Goal: Information Seeking & Learning: Check status

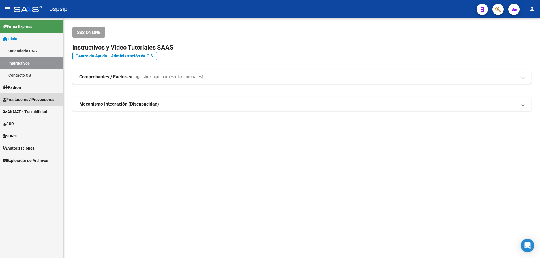
click at [26, 101] on span "Prestadores / Proveedores" at bounding box center [28, 99] width 51 height 6
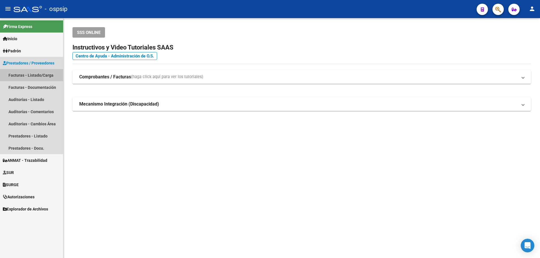
click at [36, 75] on link "Facturas - Listado/Carga" at bounding box center [31, 75] width 63 height 12
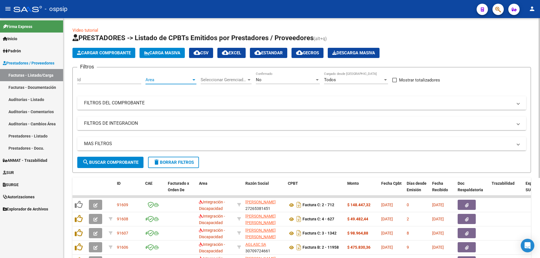
click at [193, 80] on div at bounding box center [193, 79] width 3 height 1
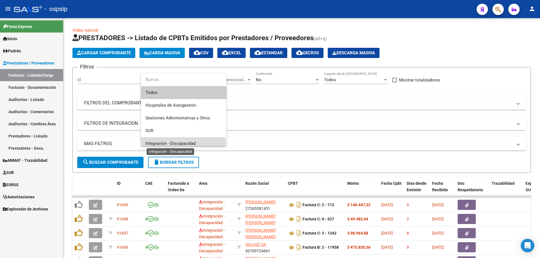
click at [182, 142] on span "Integración - Discapacidad" at bounding box center [170, 143] width 50 height 5
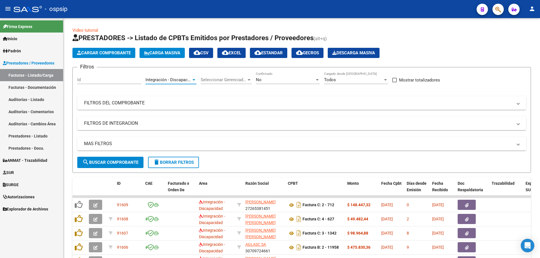
scroll to position [4, 0]
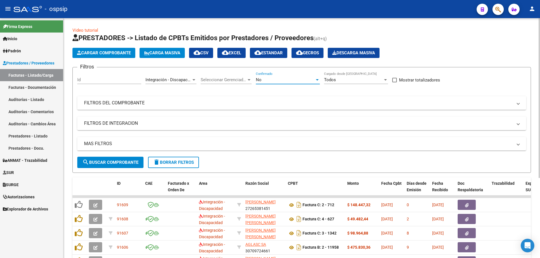
click at [318, 79] on div at bounding box center [317, 79] width 3 height 1
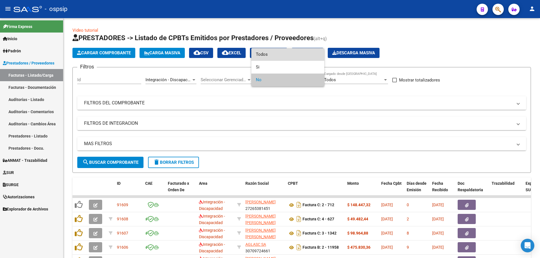
click at [300, 55] on span "Todos" at bounding box center [288, 54] width 64 height 13
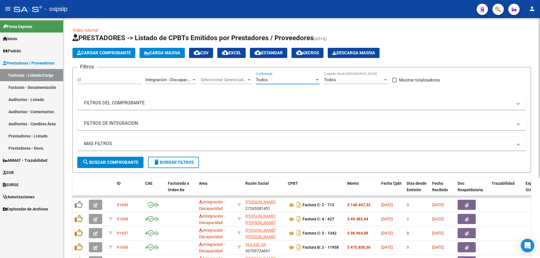
click at [96, 144] on mat-panel-title "MAS FILTROS" at bounding box center [298, 144] width 428 height 6
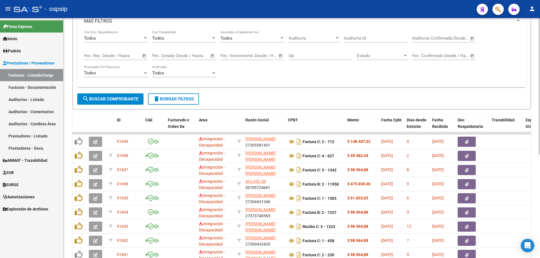
scroll to position [96, 0]
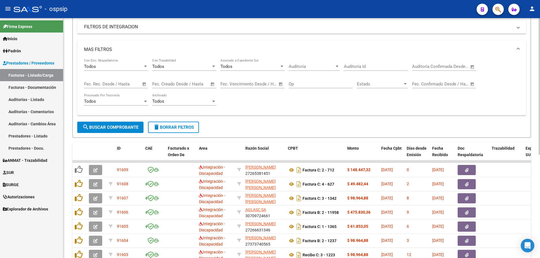
click at [145, 84] on span "Open calendar" at bounding box center [144, 84] width 14 height 14
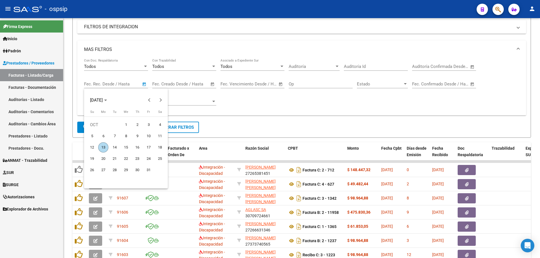
click at [137, 136] on span "9" at bounding box center [137, 136] width 10 height 10
type input "[DATE]"
click at [92, 147] on span "12" at bounding box center [92, 147] width 10 height 10
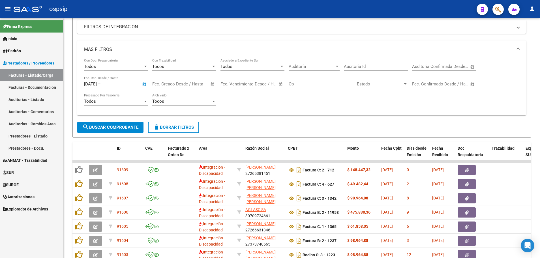
type input "[DATE]"
click at [109, 129] on span "search Buscar Comprobante" at bounding box center [110, 127] width 56 height 5
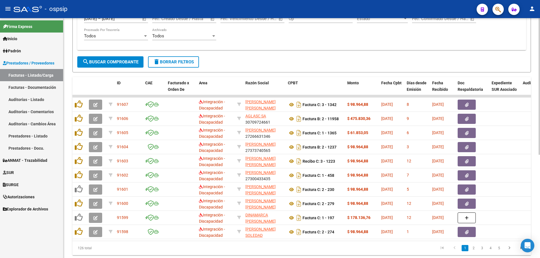
scroll to position [181, 0]
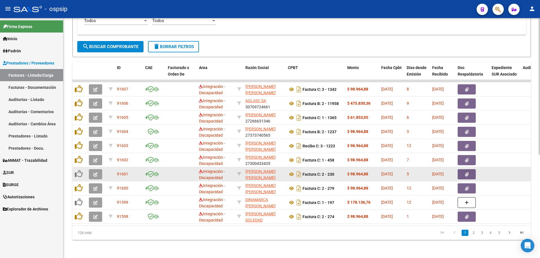
click at [90, 169] on button "button" at bounding box center [95, 174] width 13 height 10
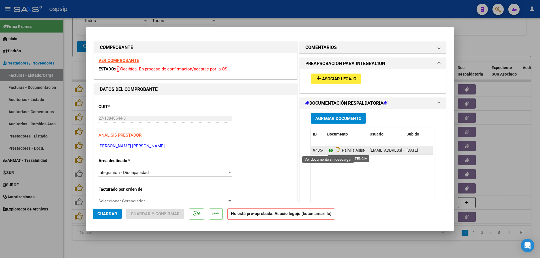
click at [327, 149] on icon at bounding box center [330, 150] width 7 height 7
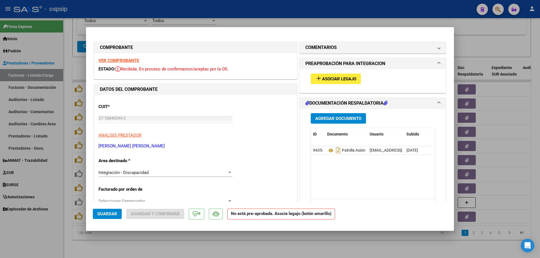
click at [108, 61] on strong "VER COMPROBANTE" at bounding box center [118, 60] width 40 height 5
click at [336, 82] on button "add Asociar Legajo" at bounding box center [336, 79] width 50 height 10
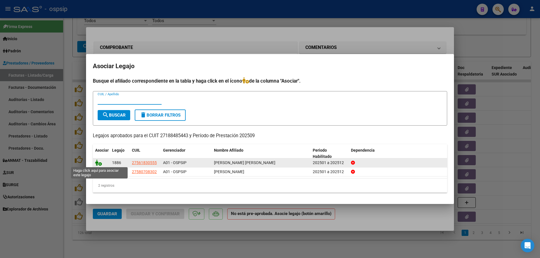
click at [99, 163] on icon at bounding box center [98, 162] width 7 height 6
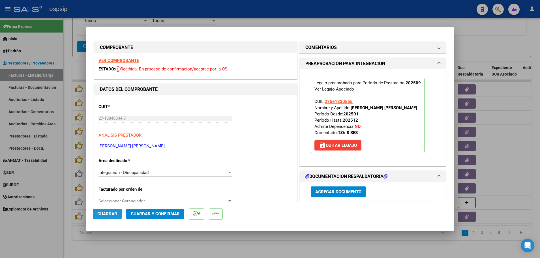
click at [109, 211] on button "Guardar" at bounding box center [107, 214] width 29 height 10
click at [66, 182] on div at bounding box center [270, 129] width 540 height 258
type input "$ 0,00"
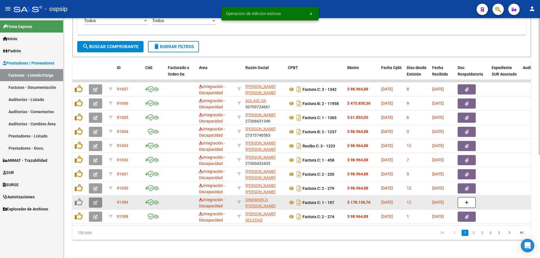
click at [96, 201] on button "button" at bounding box center [95, 202] width 13 height 10
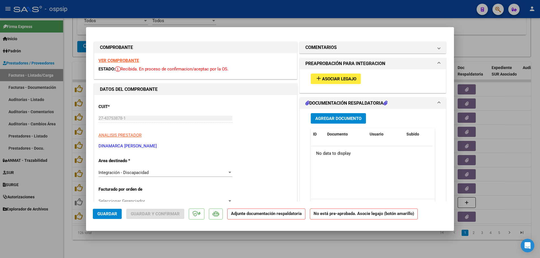
click at [120, 60] on strong "VER COMPROBANTE" at bounding box center [118, 60] width 40 height 5
click at [324, 81] on span "Asociar Legajo" at bounding box center [339, 78] width 34 height 5
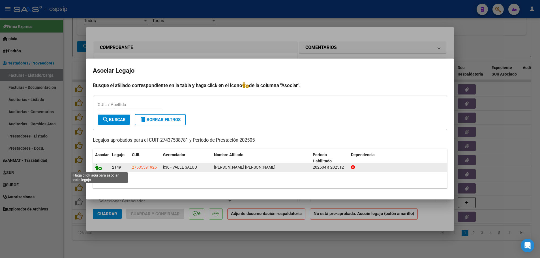
click at [100, 168] on icon at bounding box center [98, 167] width 7 height 6
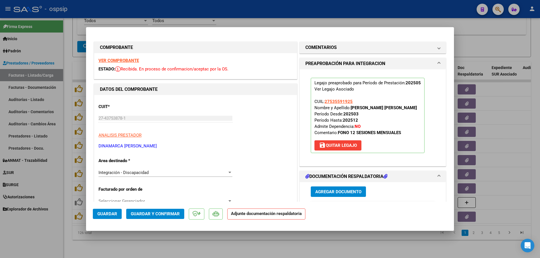
click at [109, 215] on span "Guardar" at bounding box center [107, 213] width 20 height 5
click at [71, 176] on div at bounding box center [270, 129] width 540 height 258
type input "$ 0,00"
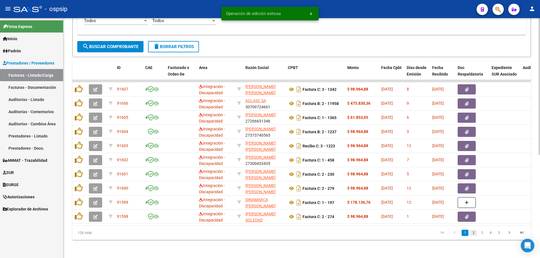
click at [474, 234] on link "2" at bounding box center [473, 233] width 7 height 6
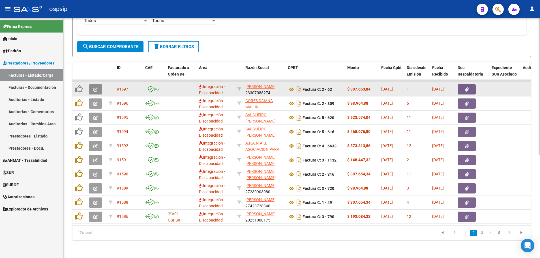
click at [92, 85] on button "button" at bounding box center [95, 89] width 13 height 10
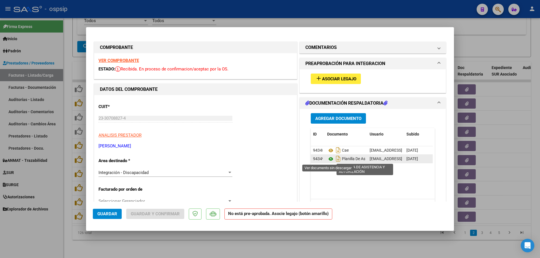
click at [329, 159] on icon at bounding box center [330, 159] width 7 height 7
click at [119, 59] on strong "VER COMPROBANTE" at bounding box center [118, 60] width 40 height 5
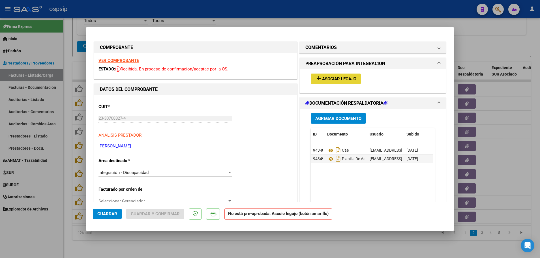
click at [337, 77] on span "Asociar Legajo" at bounding box center [339, 78] width 34 height 5
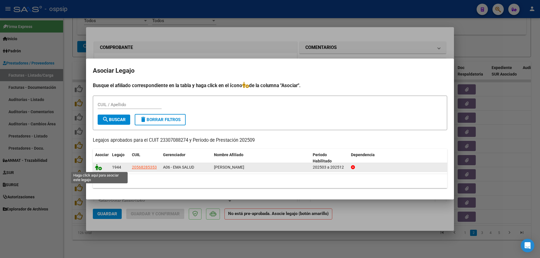
click at [100, 168] on icon at bounding box center [98, 167] width 7 height 6
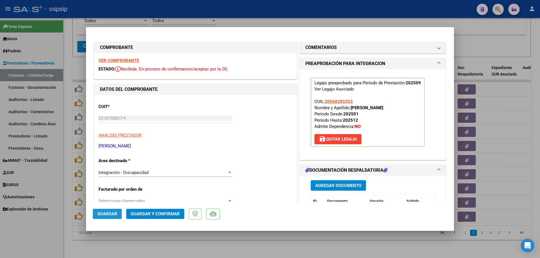
click at [110, 209] on button "Guardar" at bounding box center [107, 214] width 29 height 10
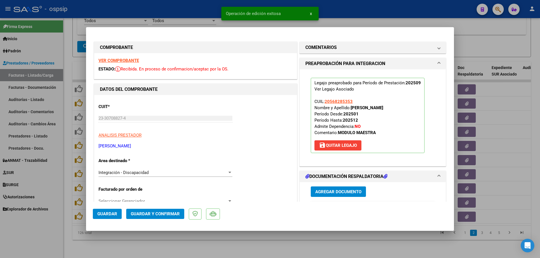
click at [65, 211] on div at bounding box center [270, 129] width 540 height 258
type input "$ 0,00"
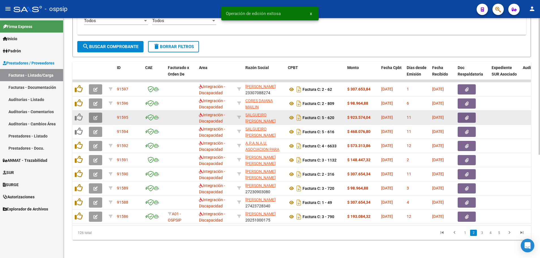
click at [92, 116] on button "button" at bounding box center [95, 118] width 13 height 10
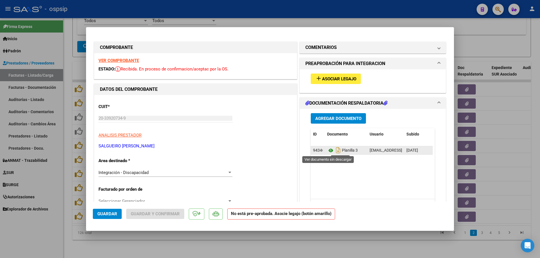
click at [329, 151] on icon at bounding box center [330, 150] width 7 height 7
click at [328, 151] on icon at bounding box center [330, 150] width 7 height 7
click at [126, 60] on strong "VER COMPROBANTE" at bounding box center [118, 60] width 40 height 5
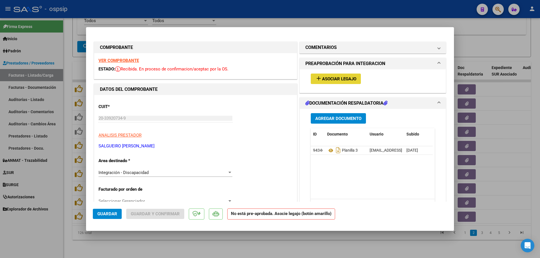
click at [335, 79] on span "Asociar Legajo" at bounding box center [339, 78] width 34 height 5
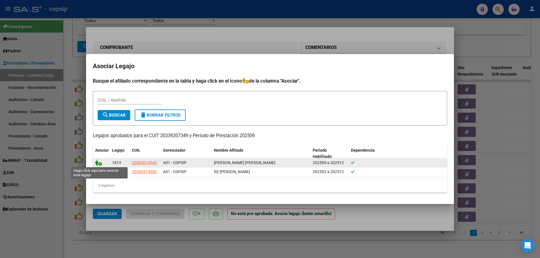
click at [100, 163] on icon at bounding box center [98, 162] width 7 height 6
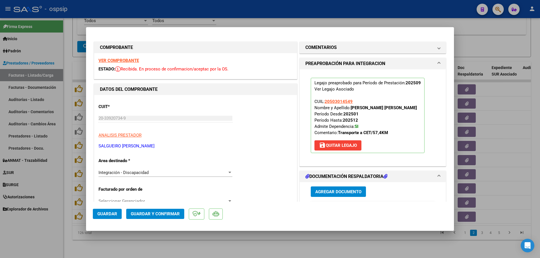
click at [105, 213] on span "Guardar" at bounding box center [107, 213] width 20 height 5
click at [68, 205] on div at bounding box center [270, 129] width 540 height 258
type input "$ 0,00"
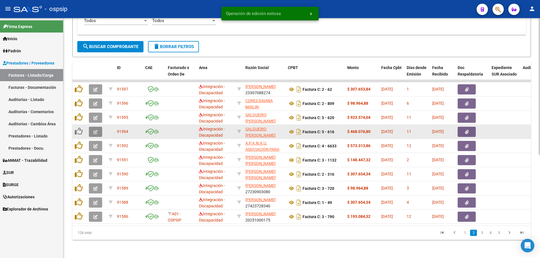
click at [91, 129] on button "button" at bounding box center [95, 132] width 13 height 10
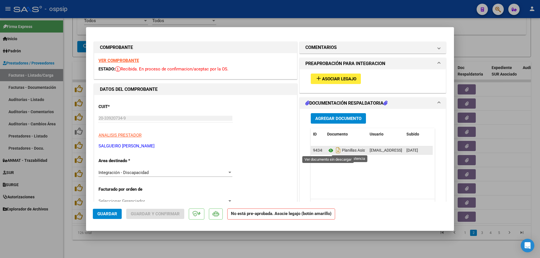
click at [328, 150] on icon at bounding box center [330, 150] width 7 height 7
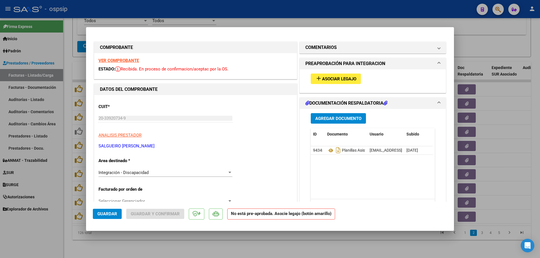
click at [124, 59] on strong "VER COMPROBANTE" at bounding box center [118, 60] width 40 height 5
click at [334, 76] on button "add Asociar Legajo" at bounding box center [336, 79] width 50 height 10
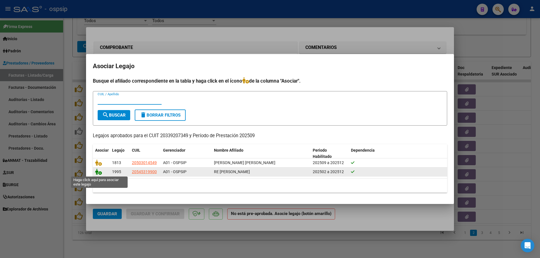
click at [99, 173] on icon at bounding box center [98, 172] width 7 height 6
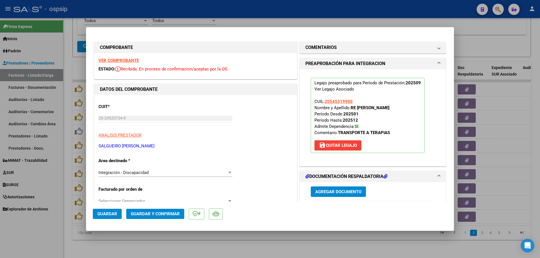
click at [107, 215] on span "Guardar" at bounding box center [107, 213] width 20 height 5
click at [65, 199] on div at bounding box center [270, 129] width 540 height 258
type input "$ 0,00"
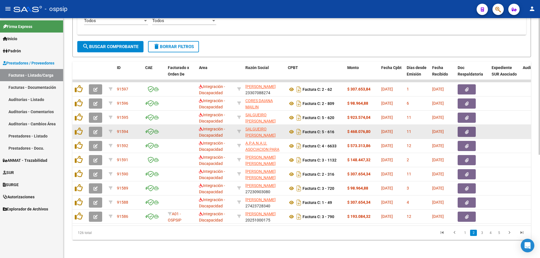
click at [90, 131] on button "button" at bounding box center [95, 132] width 13 height 10
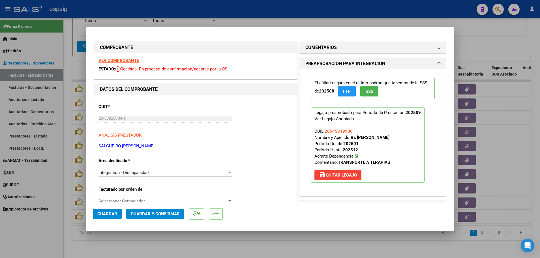
click at [70, 163] on div at bounding box center [270, 129] width 540 height 258
type input "$ 0,00"
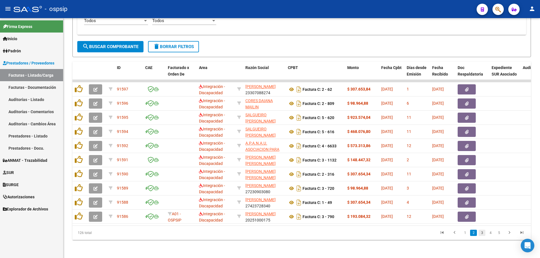
click at [483, 230] on link "3" at bounding box center [481, 233] width 7 height 6
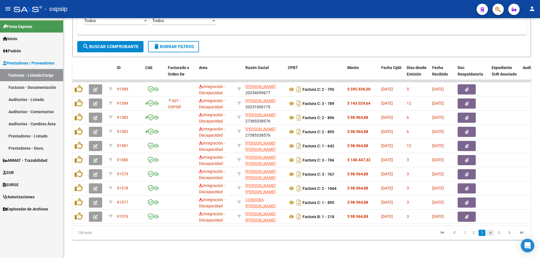
click at [488, 232] on link "4" at bounding box center [490, 233] width 7 height 6
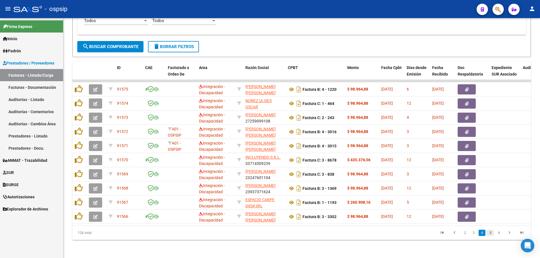
click at [491, 233] on link "5" at bounding box center [490, 233] width 7 height 6
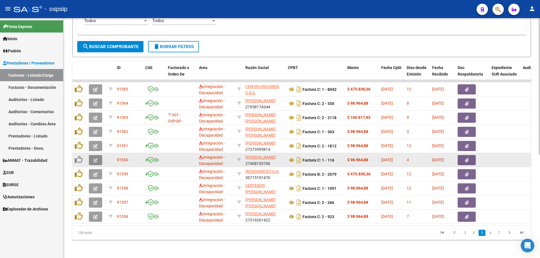
click at [97, 158] on icon "button" at bounding box center [95, 160] width 4 height 4
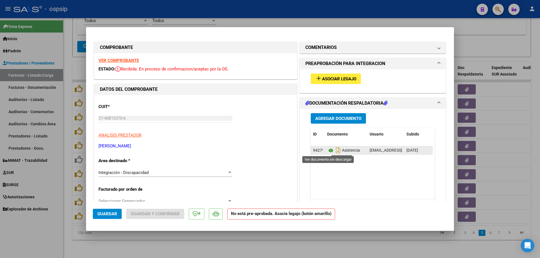
click at [327, 151] on icon at bounding box center [330, 150] width 7 height 7
click at [122, 60] on strong "VER COMPROBANTE" at bounding box center [118, 60] width 40 height 5
click at [322, 80] on span "Asociar Legajo" at bounding box center [339, 78] width 34 height 5
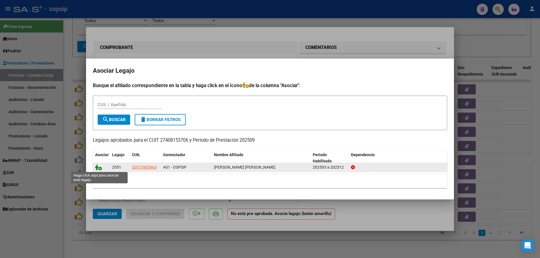
click at [100, 169] on icon at bounding box center [98, 167] width 7 height 6
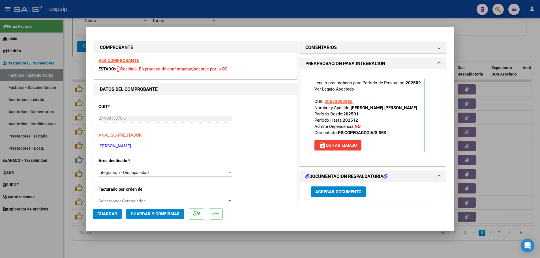
click at [104, 215] on span "Guardar" at bounding box center [107, 213] width 20 height 5
click at [67, 192] on div at bounding box center [270, 129] width 540 height 258
type input "$ 0,00"
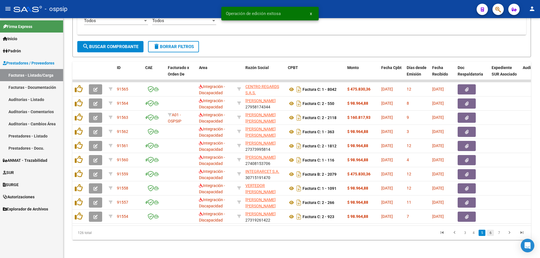
click at [491, 234] on link "6" at bounding box center [490, 233] width 7 height 6
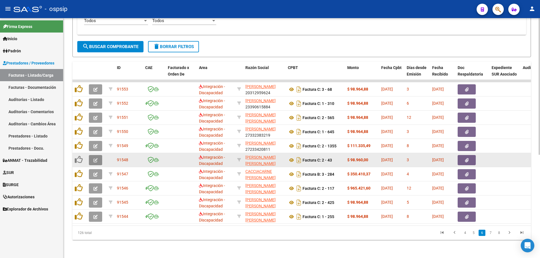
click at [92, 156] on button "button" at bounding box center [95, 160] width 13 height 10
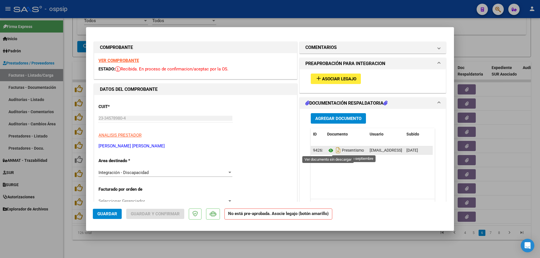
click at [327, 151] on icon at bounding box center [330, 150] width 7 height 7
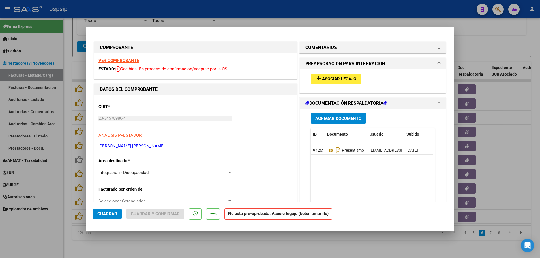
click at [111, 61] on strong "VER COMPROBANTE" at bounding box center [118, 60] width 40 height 5
click at [332, 79] on span "Asociar Legajo" at bounding box center [339, 78] width 34 height 5
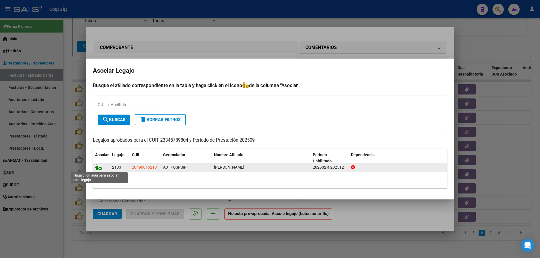
click at [99, 167] on icon at bounding box center [98, 167] width 7 height 6
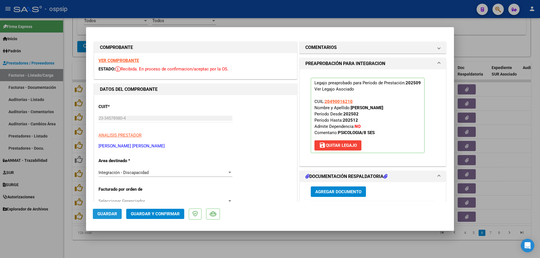
click at [105, 211] on span "Guardar" at bounding box center [107, 213] width 20 height 5
click at [69, 221] on div at bounding box center [270, 129] width 540 height 258
type input "$ 0,00"
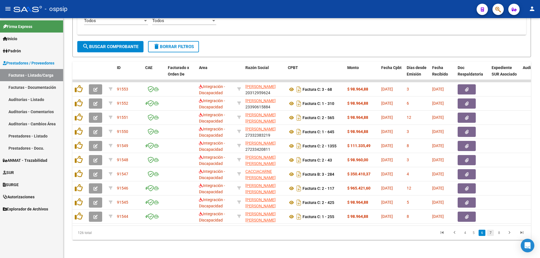
click at [490, 234] on link "7" at bounding box center [490, 233] width 7 height 6
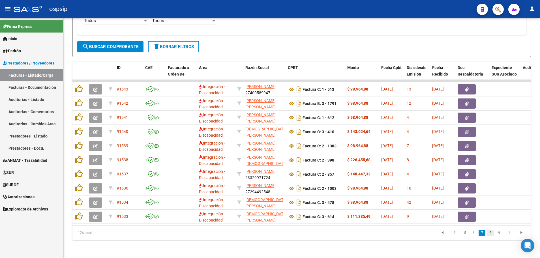
click at [491, 233] on link "8" at bounding box center [490, 233] width 7 height 6
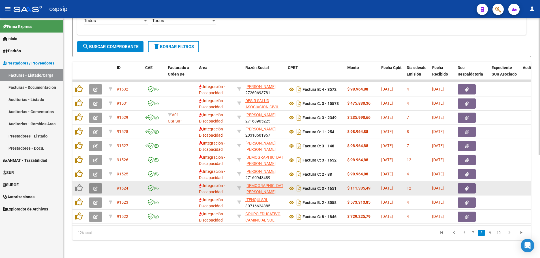
click at [96, 186] on icon "button" at bounding box center [95, 188] width 4 height 4
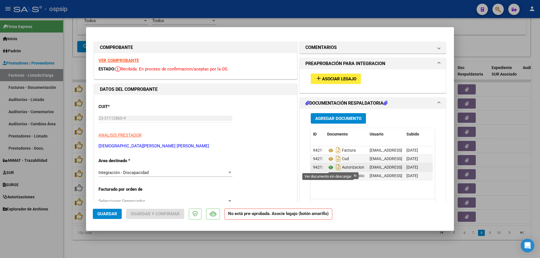
click at [327, 168] on icon at bounding box center [330, 167] width 7 height 7
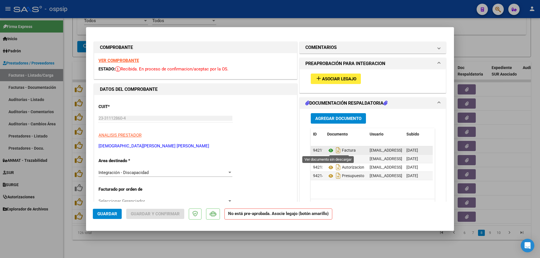
click at [327, 149] on icon at bounding box center [330, 150] width 7 height 7
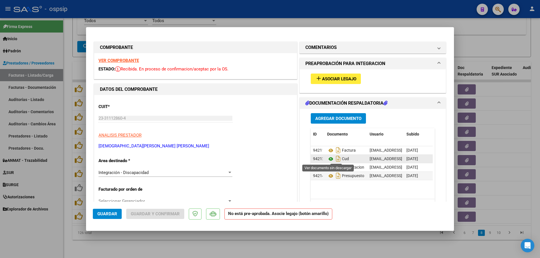
click at [327, 158] on icon at bounding box center [330, 159] width 7 height 7
click at [327, 176] on icon at bounding box center [330, 176] width 7 height 7
click at [113, 60] on strong "VER COMPROBANTE" at bounding box center [118, 60] width 40 height 5
click at [328, 159] on icon at bounding box center [330, 159] width 7 height 7
click at [333, 77] on span "Asociar Legajo" at bounding box center [339, 78] width 34 height 5
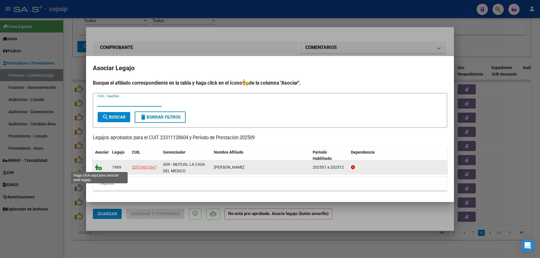
click at [100, 167] on icon at bounding box center [98, 167] width 7 height 6
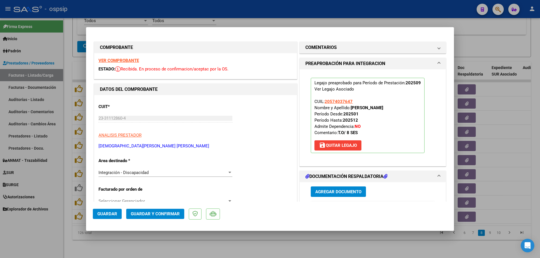
click at [106, 214] on span "Guardar" at bounding box center [107, 213] width 20 height 5
click at [66, 210] on div at bounding box center [270, 129] width 540 height 258
type input "$ 0,00"
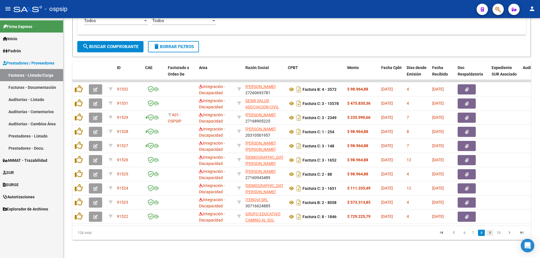
click at [490, 231] on link "9" at bounding box center [489, 233] width 7 height 6
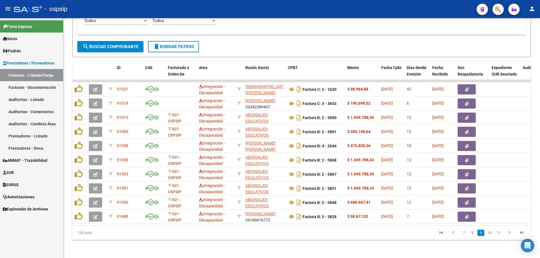
click at [490, 231] on link "10" at bounding box center [489, 233] width 7 height 6
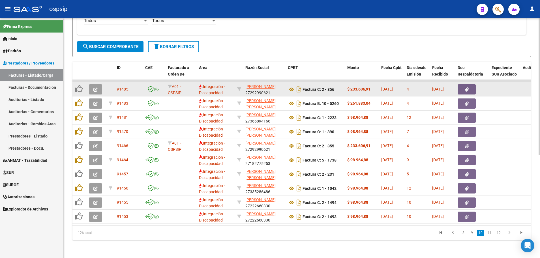
click at [89, 84] on datatable-body-cell at bounding box center [97, 89] width 20 height 14
click at [91, 87] on button "button" at bounding box center [95, 89] width 13 height 10
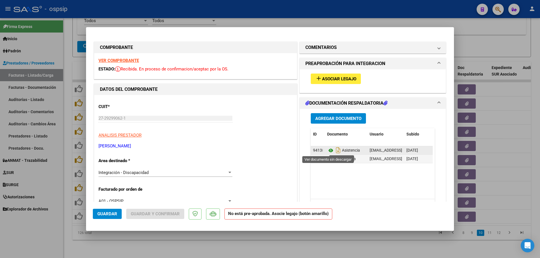
click at [329, 150] on icon at bounding box center [330, 150] width 7 height 7
click at [112, 62] on strong "VER COMPROBANTE" at bounding box center [118, 60] width 40 height 5
click at [330, 78] on span "Asociar Legajo" at bounding box center [339, 78] width 34 height 5
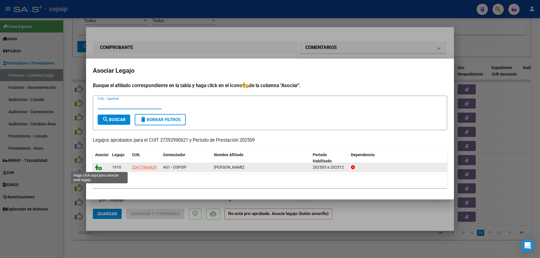
click at [99, 168] on icon at bounding box center [98, 167] width 7 height 6
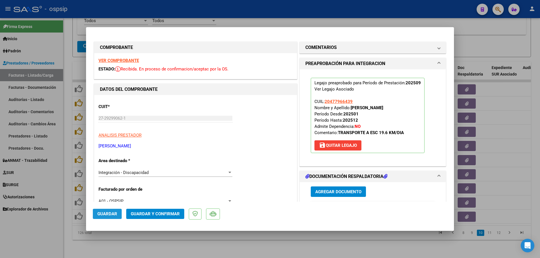
click at [107, 214] on span "Guardar" at bounding box center [107, 213] width 20 height 5
click at [66, 195] on div at bounding box center [270, 129] width 540 height 258
type input "$ 0,00"
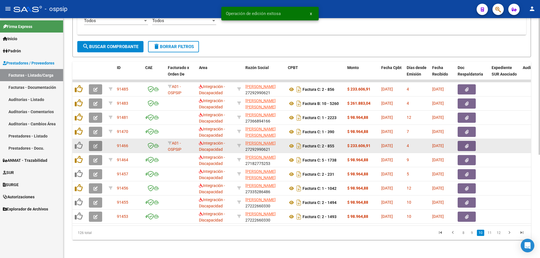
click at [89, 143] on button "button" at bounding box center [95, 146] width 13 height 10
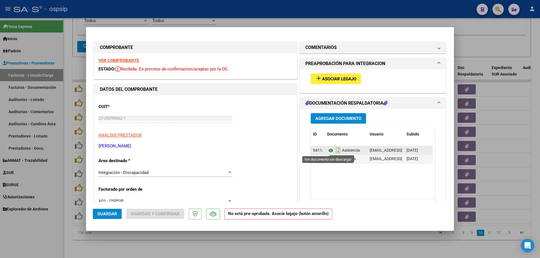
click at [328, 149] on icon at bounding box center [330, 150] width 7 height 7
click at [115, 59] on strong "VER COMPROBANTE" at bounding box center [118, 60] width 40 height 5
click at [329, 150] on icon at bounding box center [330, 150] width 7 height 7
click at [327, 150] on icon at bounding box center [330, 150] width 7 height 7
click at [111, 60] on strong "VER COMPROBANTE" at bounding box center [118, 60] width 40 height 5
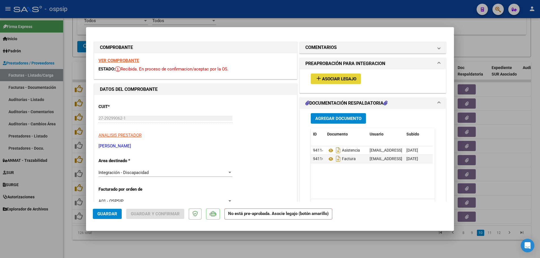
click at [333, 79] on span "Asociar Legajo" at bounding box center [339, 78] width 34 height 5
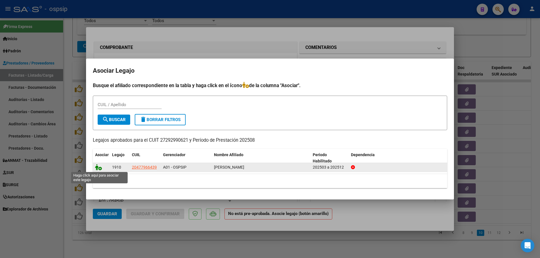
click at [99, 169] on icon at bounding box center [98, 167] width 7 height 6
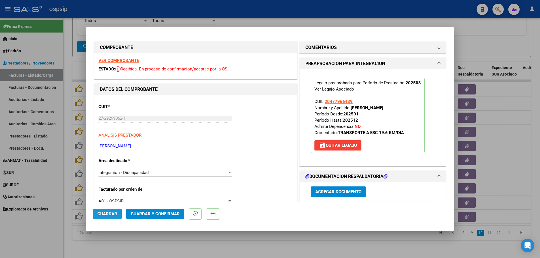
click at [109, 213] on span "Guardar" at bounding box center [107, 213] width 20 height 5
click at [65, 179] on div at bounding box center [270, 129] width 540 height 258
type input "$ 0,00"
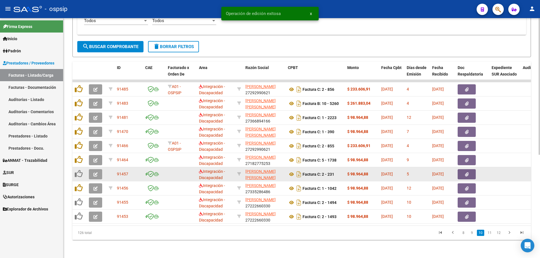
click at [91, 169] on button "button" at bounding box center [95, 174] width 13 height 10
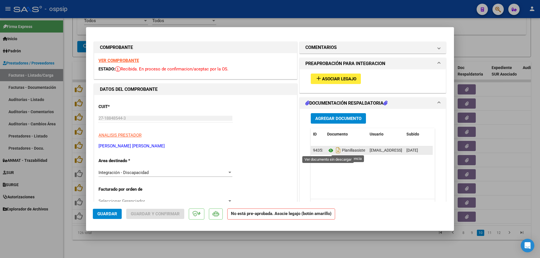
click at [327, 150] on icon at bounding box center [330, 150] width 7 height 7
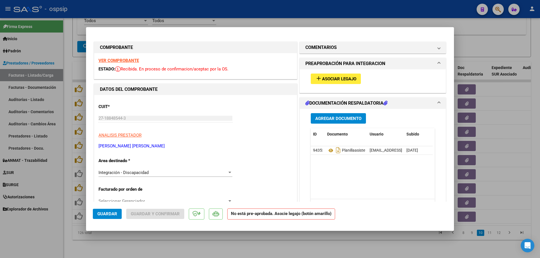
click at [125, 60] on strong "VER COMPROBANTE" at bounding box center [118, 60] width 40 height 5
click at [333, 79] on span "Asociar Legajo" at bounding box center [339, 78] width 34 height 5
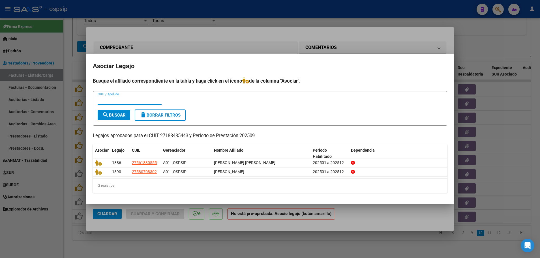
click at [63, 175] on div at bounding box center [270, 129] width 540 height 258
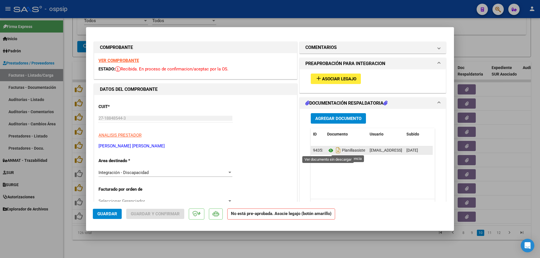
click at [327, 150] on icon at bounding box center [330, 150] width 7 height 7
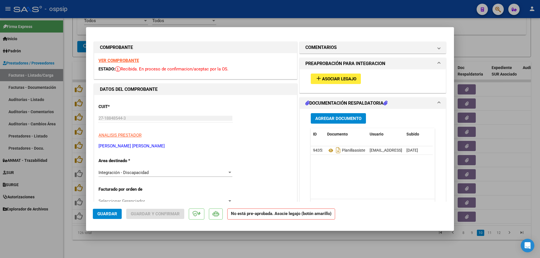
click at [117, 60] on strong "VER COMPROBANTE" at bounding box center [118, 60] width 40 height 5
click at [333, 79] on span "Asociar Legajo" at bounding box center [339, 78] width 34 height 5
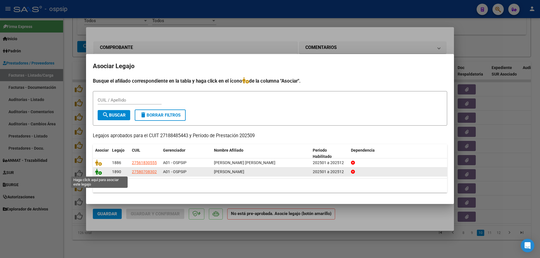
click at [100, 172] on icon at bounding box center [98, 172] width 7 height 6
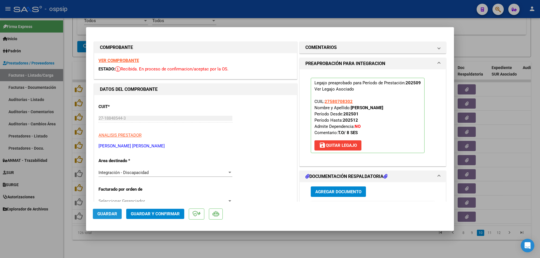
click at [104, 211] on span "Guardar" at bounding box center [107, 213] width 20 height 5
click at [64, 202] on div at bounding box center [270, 129] width 540 height 258
type input "$ 0,00"
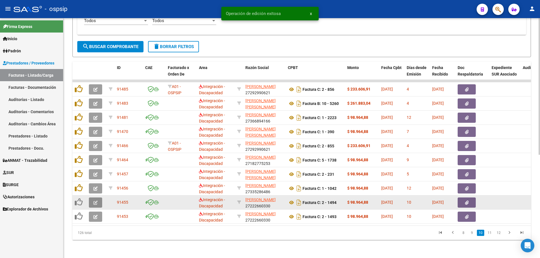
click at [92, 197] on button "button" at bounding box center [95, 202] width 13 height 10
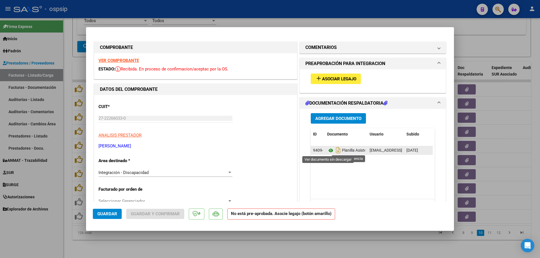
click at [327, 149] on icon at bounding box center [330, 150] width 7 height 7
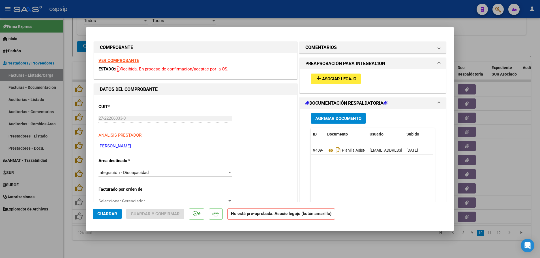
click at [114, 59] on strong "VER COMPROBANTE" at bounding box center [118, 60] width 40 height 5
click at [327, 77] on span "Asociar Legajo" at bounding box center [339, 78] width 34 height 5
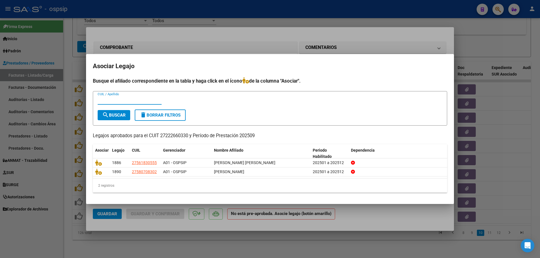
click at [67, 179] on div at bounding box center [270, 129] width 540 height 258
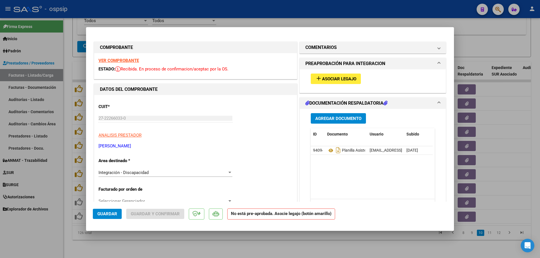
click at [64, 187] on div at bounding box center [270, 129] width 540 height 258
type input "$ 0,00"
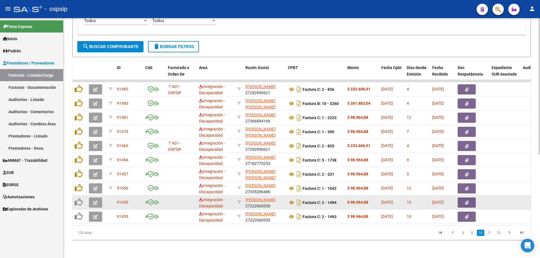
click at [91, 201] on button "button" at bounding box center [95, 202] width 13 height 10
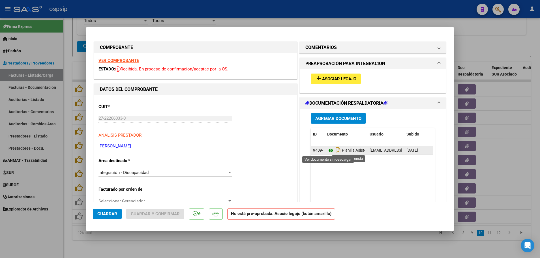
click at [329, 150] on icon at bounding box center [330, 150] width 7 height 7
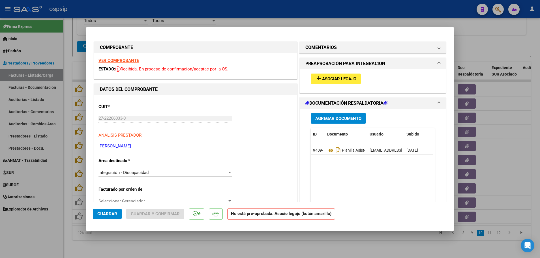
click at [331, 78] on span "Asociar Legajo" at bounding box center [339, 78] width 34 height 5
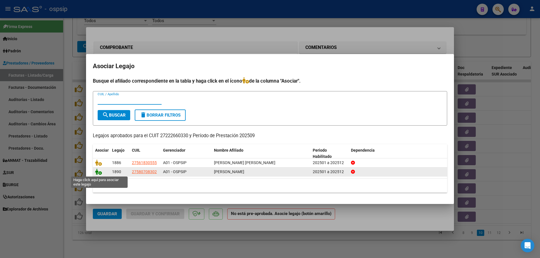
click at [99, 173] on icon at bounding box center [98, 172] width 7 height 6
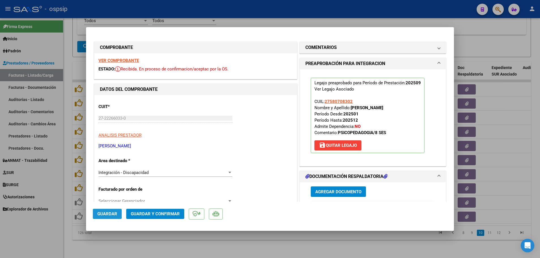
click at [107, 210] on button "Guardar" at bounding box center [107, 214] width 29 height 10
click at [64, 202] on div at bounding box center [270, 129] width 540 height 258
type input "$ 0,00"
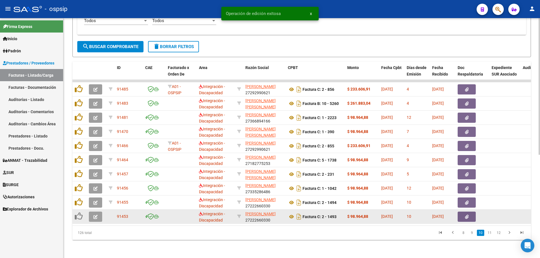
click at [97, 216] on button "button" at bounding box center [95, 217] width 13 height 10
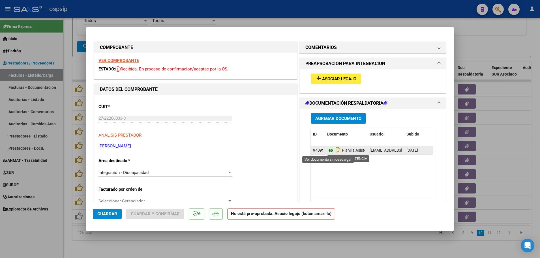
click at [328, 150] on icon at bounding box center [330, 150] width 7 height 7
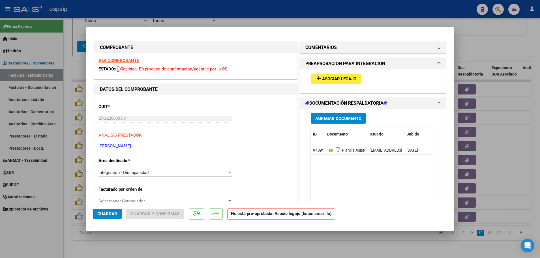
click at [113, 61] on strong "VER COMPROBANTE" at bounding box center [118, 60] width 40 height 5
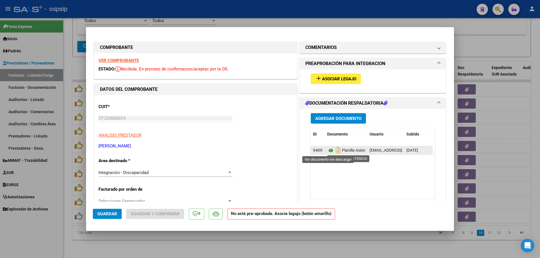
click at [328, 149] on icon at bounding box center [330, 150] width 7 height 7
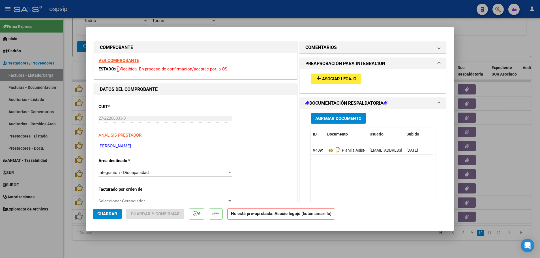
click at [332, 77] on span "Asociar Legajo" at bounding box center [339, 78] width 34 height 5
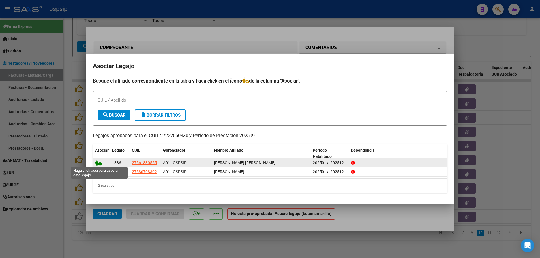
click at [100, 162] on icon at bounding box center [98, 162] width 7 height 6
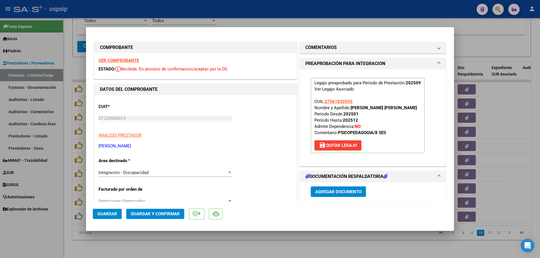
click at [100, 209] on button "Guardar" at bounding box center [107, 214] width 29 height 10
click at [64, 218] on div at bounding box center [270, 129] width 540 height 258
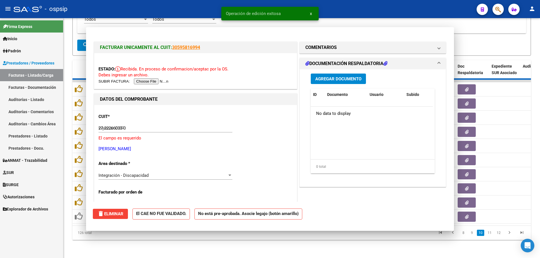
type input "$ 0,00"
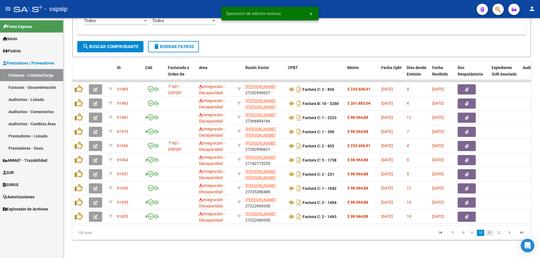
click at [491, 234] on link "11" at bounding box center [489, 233] width 7 height 6
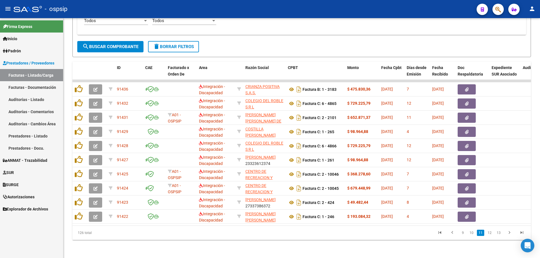
click at [491, 234] on link "12" at bounding box center [489, 233] width 7 height 6
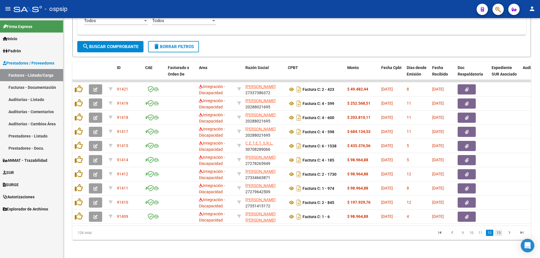
click at [501, 234] on link "13" at bounding box center [498, 233] width 7 height 6
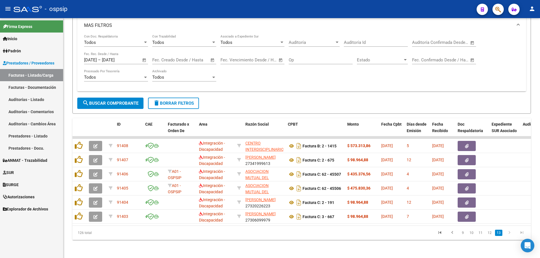
scroll to position [125, 0]
click at [452, 232] on icon "go to previous page" at bounding box center [451, 233] width 7 height 7
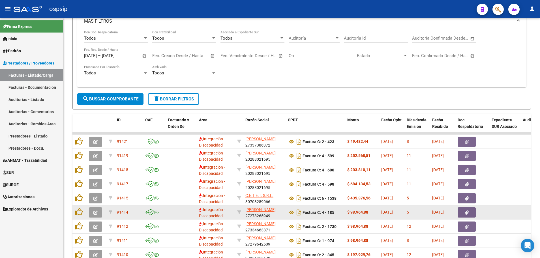
scroll to position [181, 0]
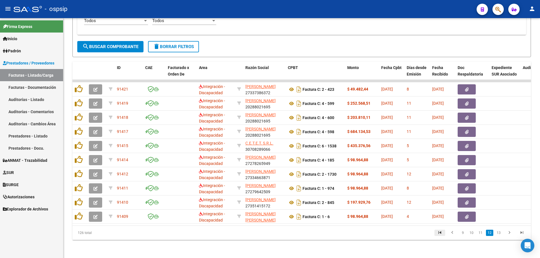
click at [440, 232] on icon "go to first page" at bounding box center [439, 233] width 7 height 7
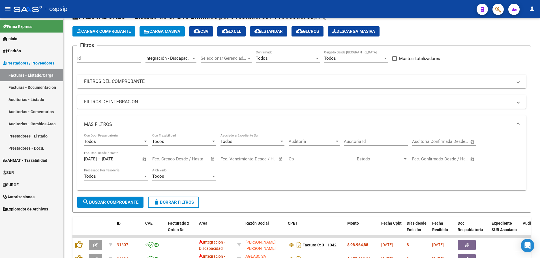
scroll to position [0, 0]
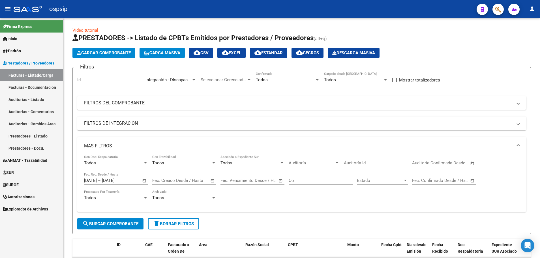
click at [239, 51] on span "cloud_download EXCEL" at bounding box center [231, 52] width 19 height 5
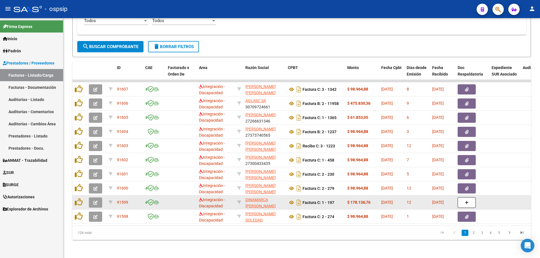
scroll to position [181, 0]
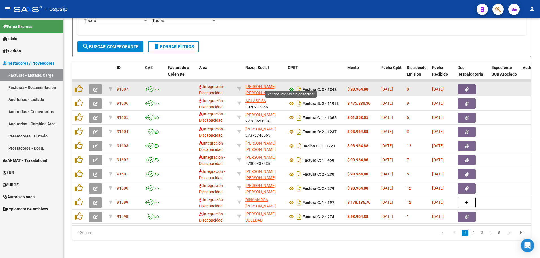
click at [291, 87] on icon at bounding box center [291, 89] width 7 height 7
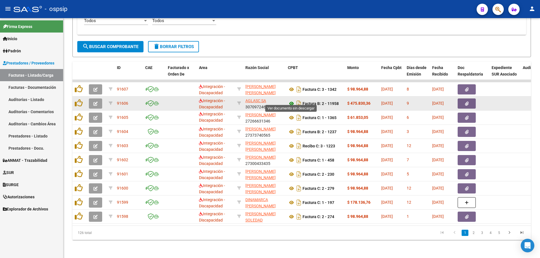
click at [290, 100] on icon at bounding box center [291, 103] width 7 height 7
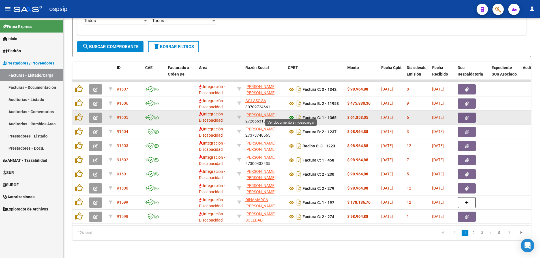
click at [292, 115] on icon at bounding box center [291, 117] width 7 height 7
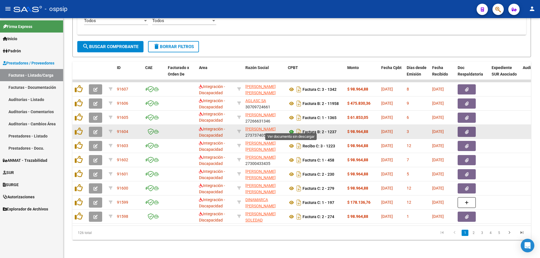
click at [291, 128] on icon at bounding box center [291, 131] width 7 height 7
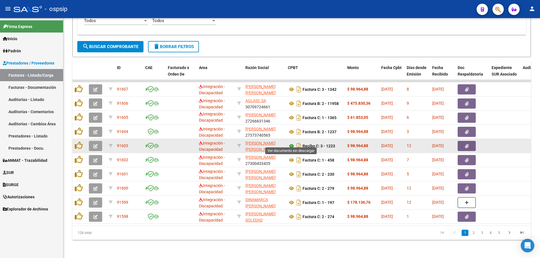
click at [291, 143] on icon at bounding box center [291, 146] width 7 height 7
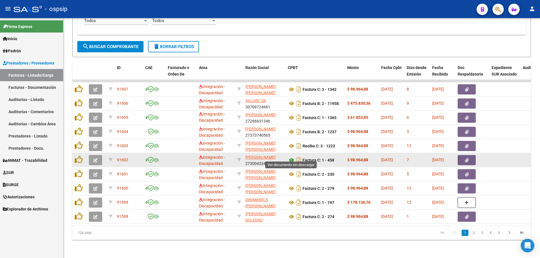
click at [290, 157] on icon at bounding box center [291, 160] width 7 height 7
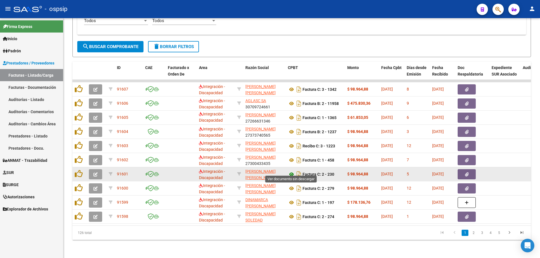
click at [290, 171] on icon at bounding box center [291, 174] width 7 height 7
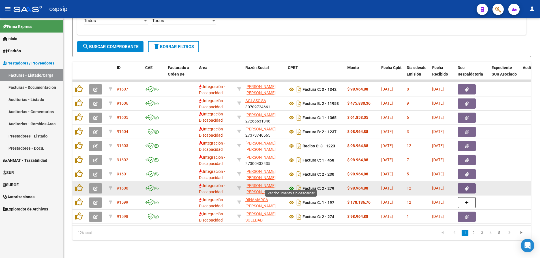
click at [291, 185] on icon at bounding box center [291, 188] width 7 height 7
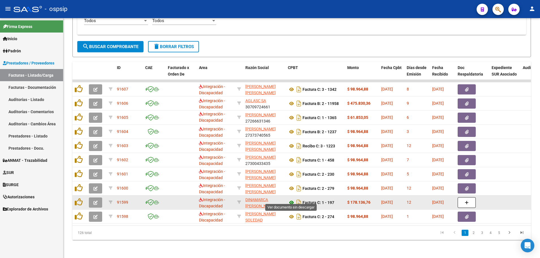
click at [290, 199] on icon at bounding box center [291, 202] width 7 height 7
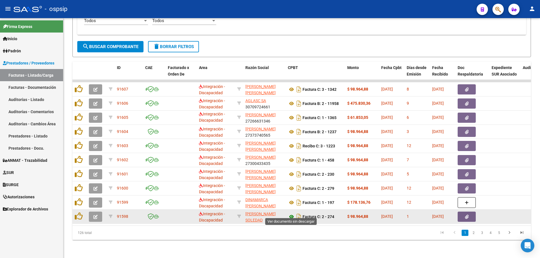
click at [290, 213] on icon at bounding box center [291, 216] width 7 height 7
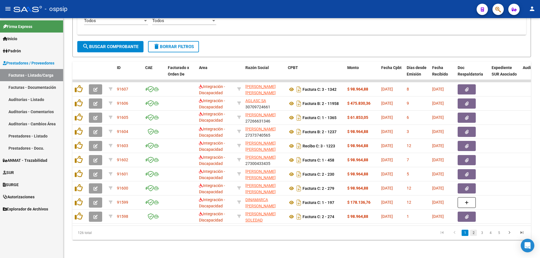
click at [473, 233] on link "2" at bounding box center [473, 233] width 7 height 6
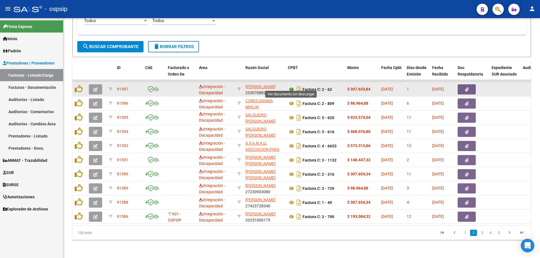
click at [291, 86] on icon at bounding box center [291, 89] width 7 height 7
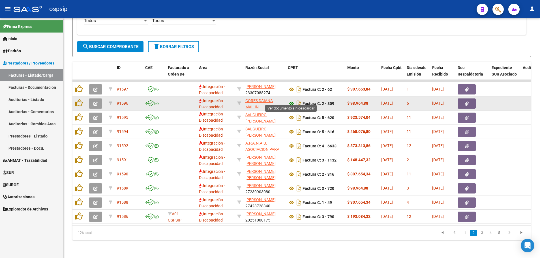
click at [291, 100] on icon at bounding box center [291, 103] width 7 height 7
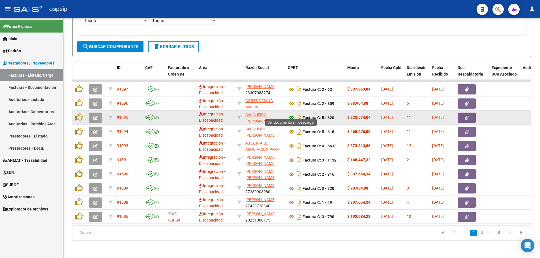
click at [292, 114] on icon at bounding box center [291, 117] width 7 height 7
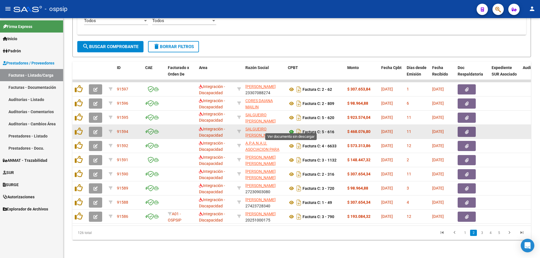
click at [292, 128] on icon at bounding box center [291, 131] width 7 height 7
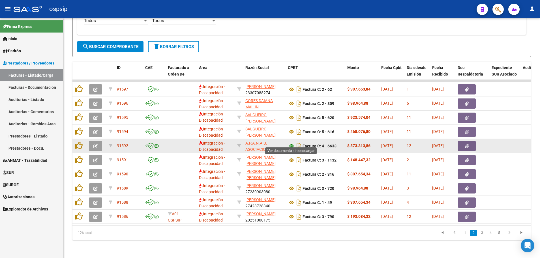
click at [290, 143] on icon at bounding box center [291, 146] width 7 height 7
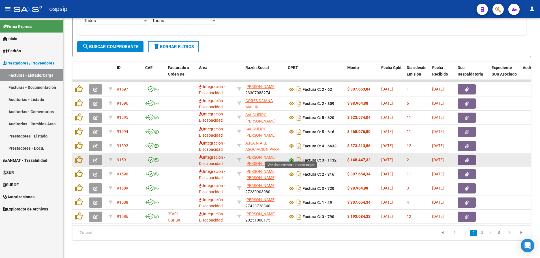
click at [290, 157] on icon at bounding box center [291, 160] width 7 height 7
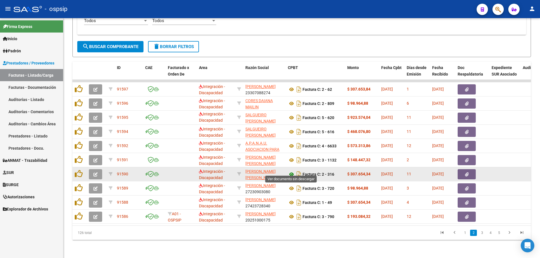
click at [291, 171] on icon at bounding box center [291, 174] width 7 height 7
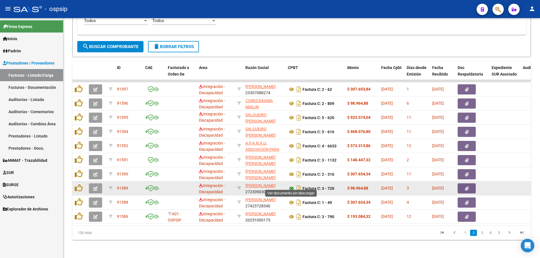
click at [291, 185] on icon at bounding box center [291, 188] width 7 height 7
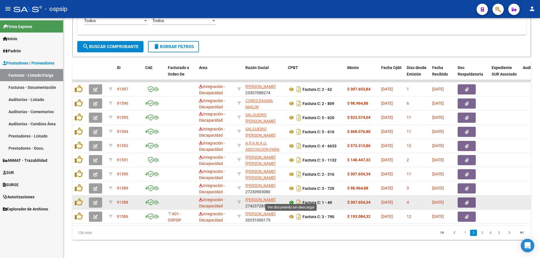
click at [291, 199] on icon at bounding box center [291, 202] width 7 height 7
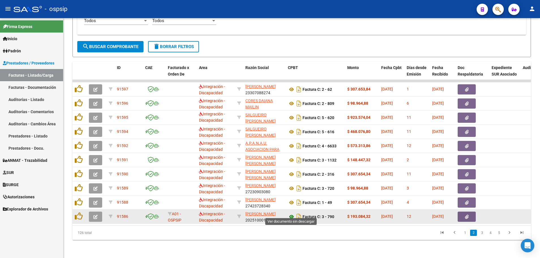
click at [291, 213] on icon at bounding box center [291, 216] width 7 height 7
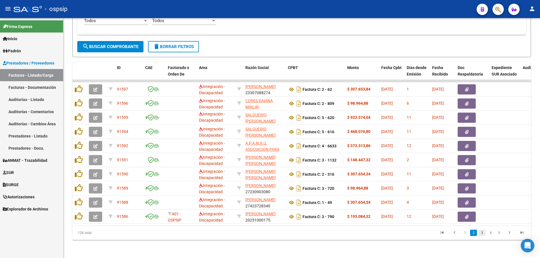
click at [481, 233] on link "3" at bounding box center [481, 233] width 7 height 6
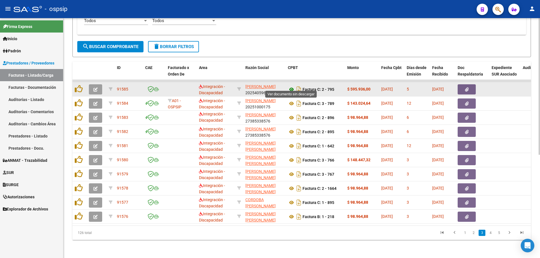
click at [292, 86] on icon at bounding box center [291, 89] width 7 height 7
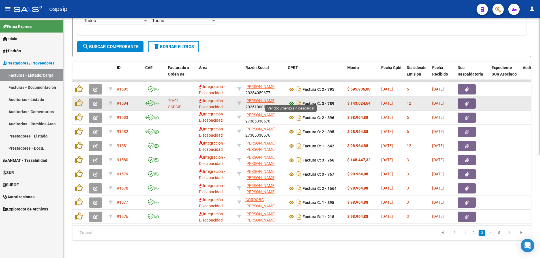
click at [289, 100] on icon at bounding box center [291, 103] width 7 height 7
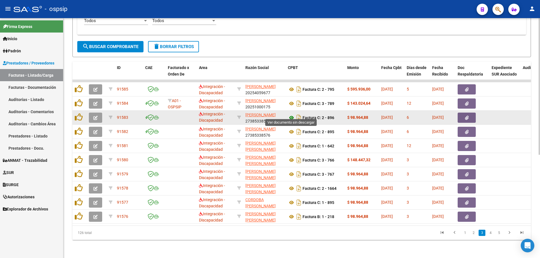
click at [292, 115] on icon at bounding box center [291, 117] width 7 height 7
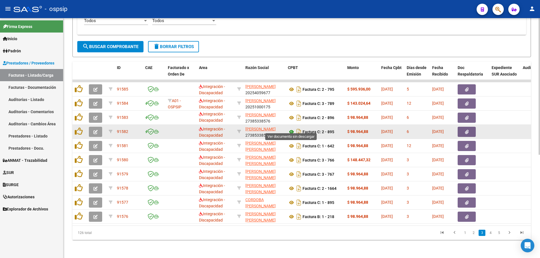
click at [292, 128] on icon at bounding box center [291, 131] width 7 height 7
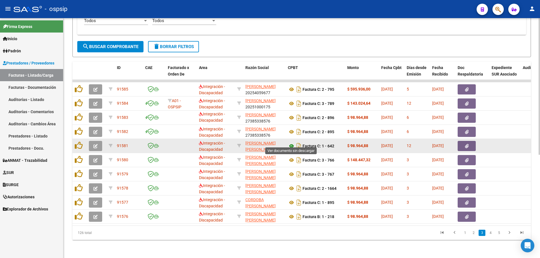
click at [290, 143] on icon at bounding box center [291, 146] width 7 height 7
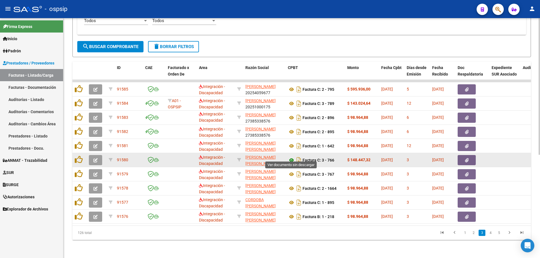
click at [291, 157] on icon at bounding box center [291, 160] width 7 height 7
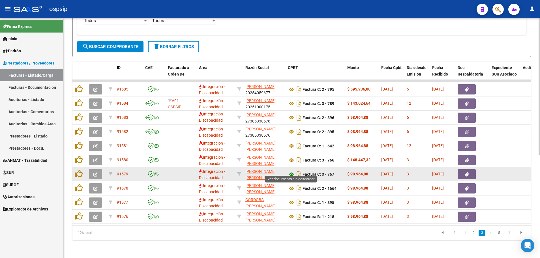
click at [292, 171] on icon at bounding box center [291, 174] width 7 height 7
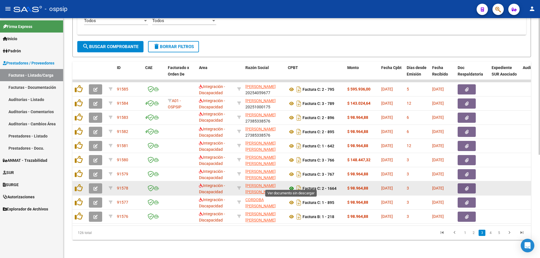
click at [290, 185] on icon at bounding box center [291, 188] width 7 height 7
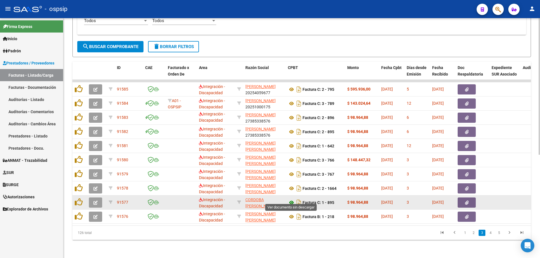
click at [289, 199] on icon at bounding box center [291, 202] width 7 height 7
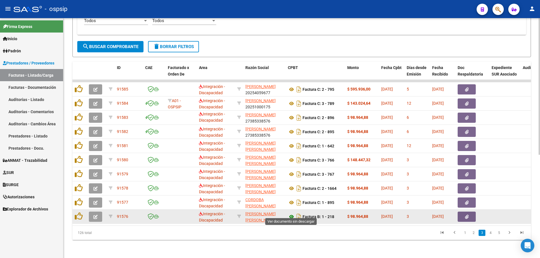
click at [291, 213] on icon at bounding box center [291, 216] width 7 height 7
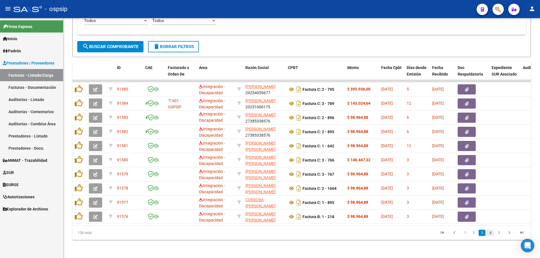
click at [491, 233] on link "4" at bounding box center [490, 233] width 7 height 6
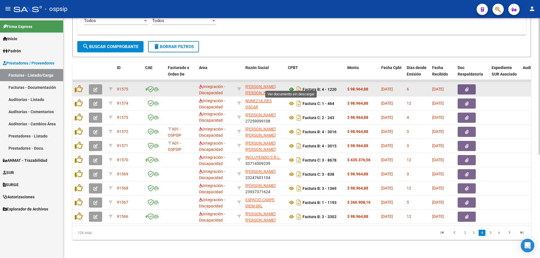
click at [292, 86] on icon at bounding box center [291, 89] width 7 height 7
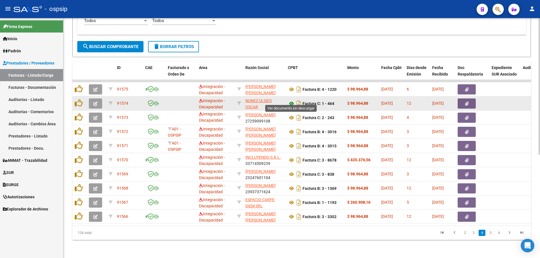
click at [291, 100] on icon at bounding box center [291, 103] width 7 height 7
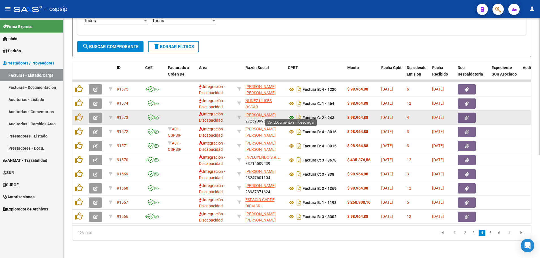
click at [292, 114] on icon at bounding box center [291, 117] width 7 height 7
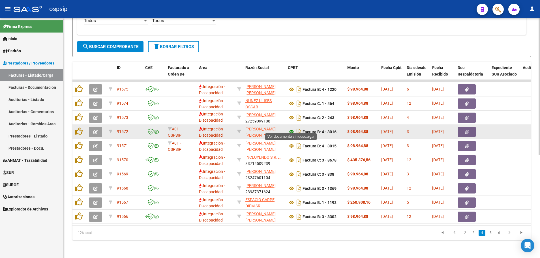
click at [291, 128] on icon at bounding box center [291, 131] width 7 height 7
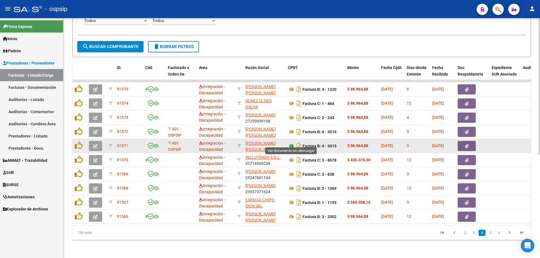
click at [291, 143] on icon at bounding box center [291, 146] width 7 height 7
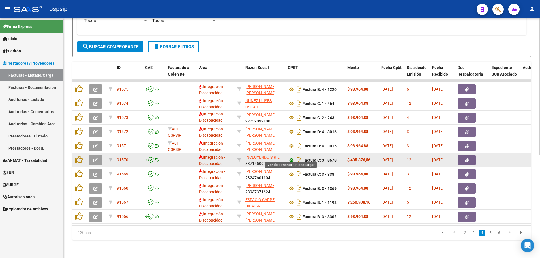
click at [292, 157] on icon at bounding box center [291, 160] width 7 height 7
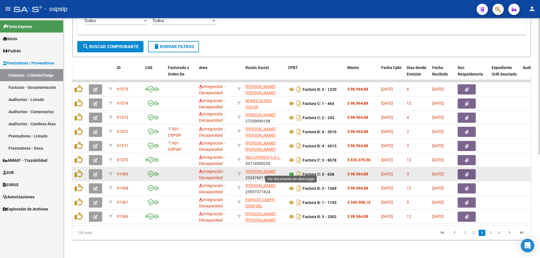
click at [291, 171] on icon at bounding box center [291, 174] width 7 height 7
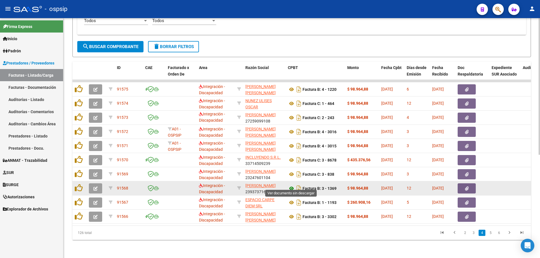
click at [290, 185] on icon at bounding box center [291, 188] width 7 height 7
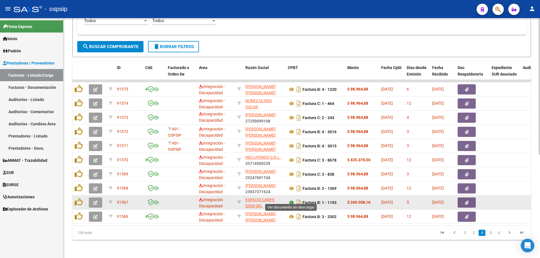
click at [292, 199] on icon at bounding box center [291, 202] width 7 height 7
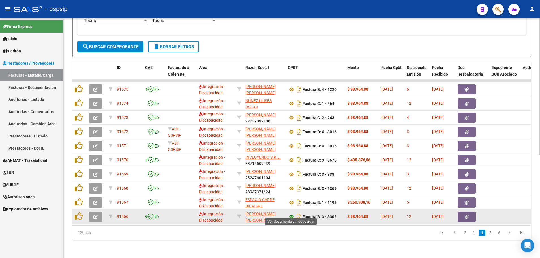
click at [290, 213] on icon at bounding box center [291, 216] width 7 height 7
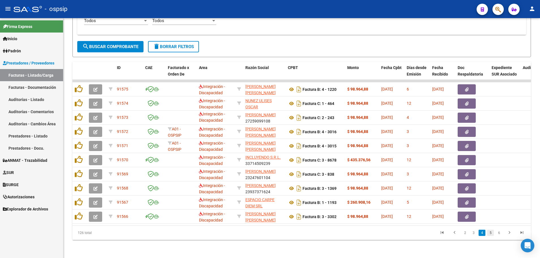
click at [491, 234] on link "5" at bounding box center [490, 233] width 7 height 6
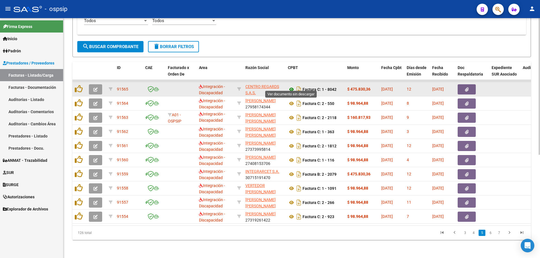
click at [291, 86] on icon at bounding box center [291, 89] width 7 height 7
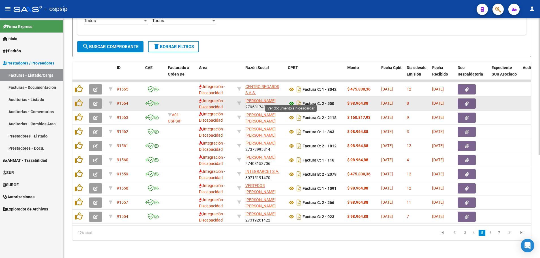
click at [290, 100] on icon at bounding box center [291, 103] width 7 height 7
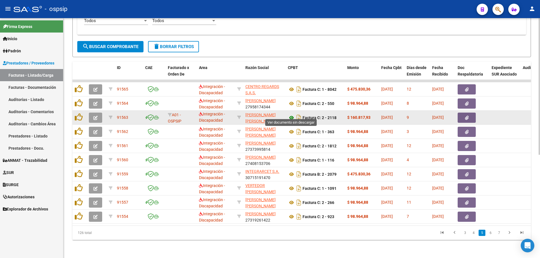
click at [291, 115] on icon at bounding box center [291, 117] width 7 height 7
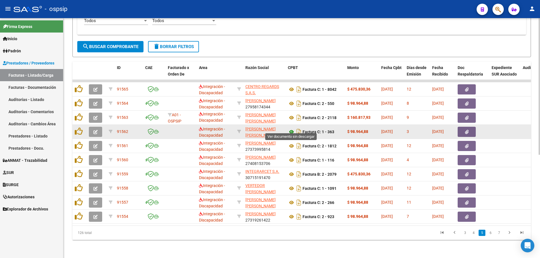
click at [291, 128] on icon at bounding box center [291, 131] width 7 height 7
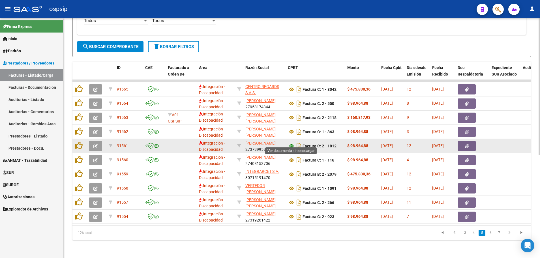
click at [290, 143] on icon at bounding box center [291, 146] width 7 height 7
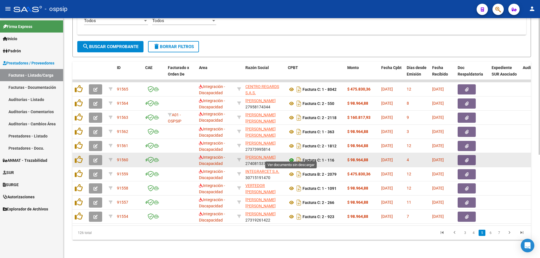
click at [291, 157] on icon at bounding box center [291, 160] width 7 height 7
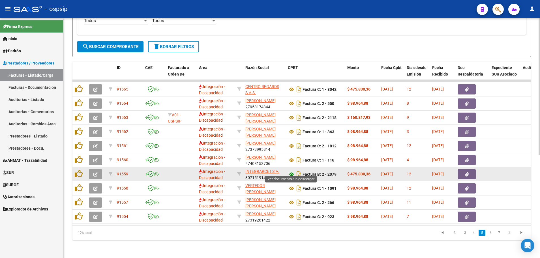
click at [291, 171] on icon at bounding box center [291, 174] width 7 height 7
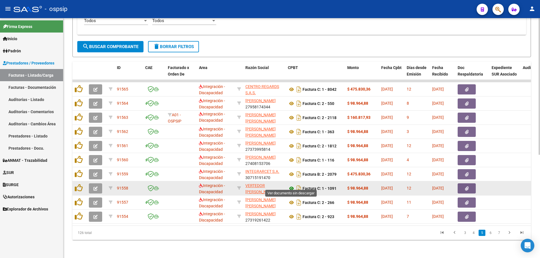
click at [289, 185] on icon at bounding box center [291, 188] width 7 height 7
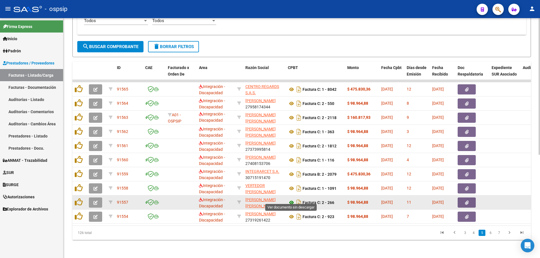
click at [289, 199] on icon at bounding box center [291, 202] width 7 height 7
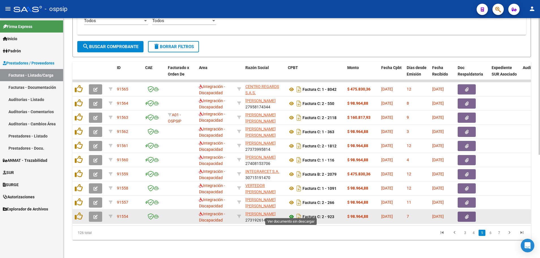
click at [290, 213] on icon at bounding box center [291, 216] width 7 height 7
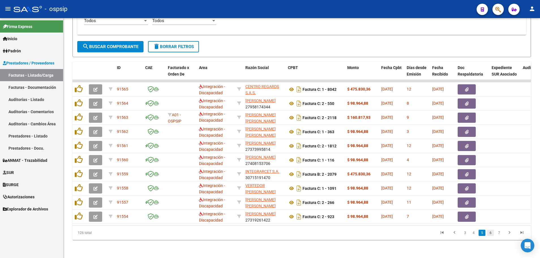
click at [490, 231] on link "6" at bounding box center [490, 233] width 7 height 6
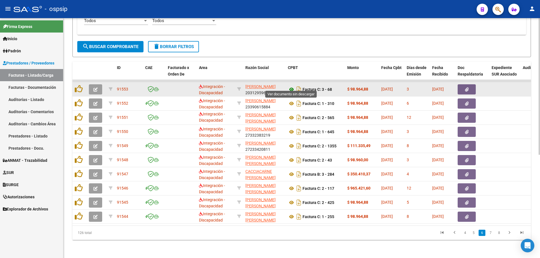
click at [291, 86] on icon at bounding box center [291, 89] width 7 height 7
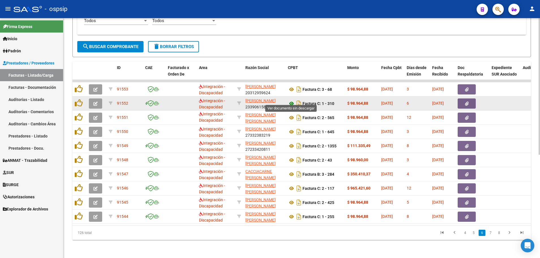
click at [290, 101] on icon at bounding box center [291, 103] width 7 height 7
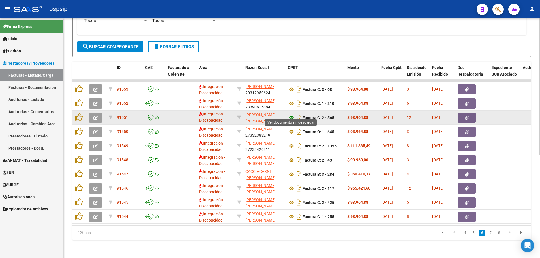
click at [290, 114] on icon at bounding box center [291, 117] width 7 height 7
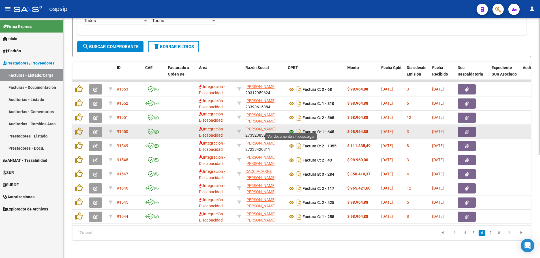
click at [292, 128] on icon at bounding box center [291, 131] width 7 height 7
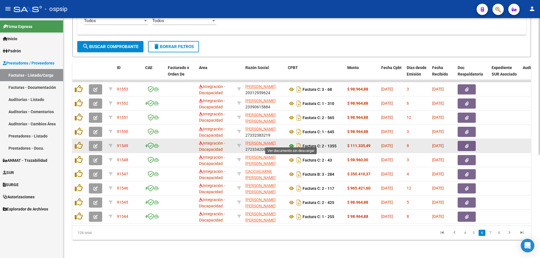
click at [291, 143] on icon at bounding box center [291, 146] width 7 height 7
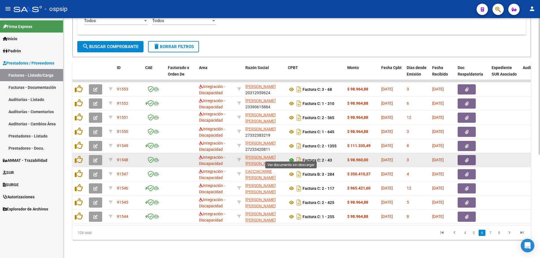
click at [291, 157] on icon at bounding box center [291, 160] width 7 height 7
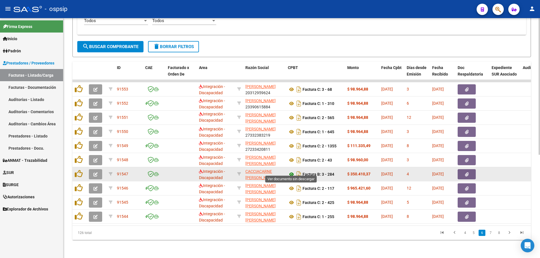
click at [291, 171] on icon at bounding box center [291, 174] width 7 height 7
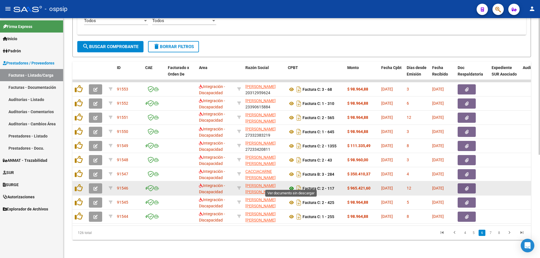
click at [291, 185] on icon at bounding box center [291, 188] width 7 height 7
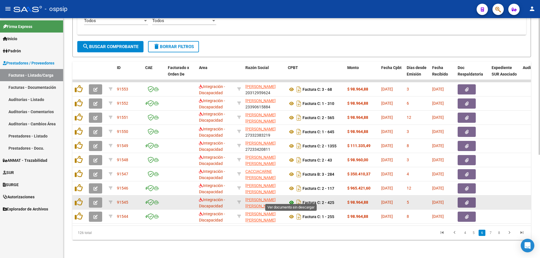
click at [289, 199] on icon at bounding box center [291, 202] width 7 height 7
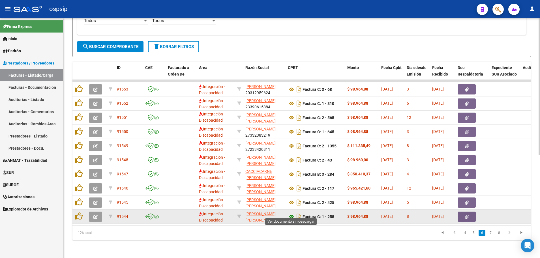
click at [290, 213] on icon at bounding box center [291, 216] width 7 height 7
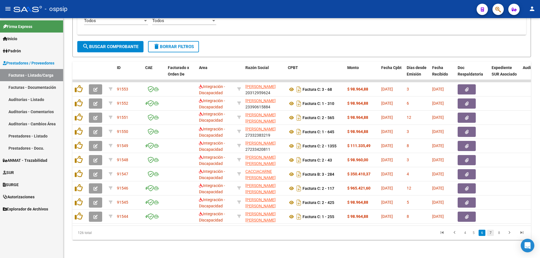
click at [490, 232] on link "7" at bounding box center [490, 233] width 7 height 6
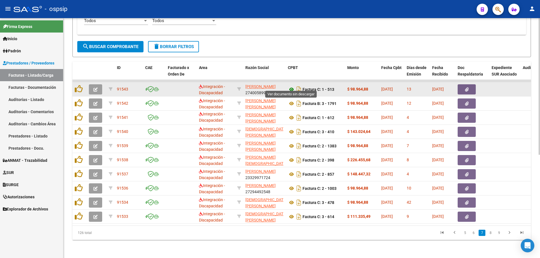
click at [291, 86] on icon at bounding box center [291, 89] width 7 height 7
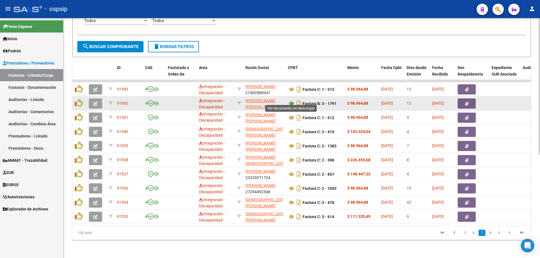
click at [290, 101] on icon at bounding box center [291, 103] width 7 height 7
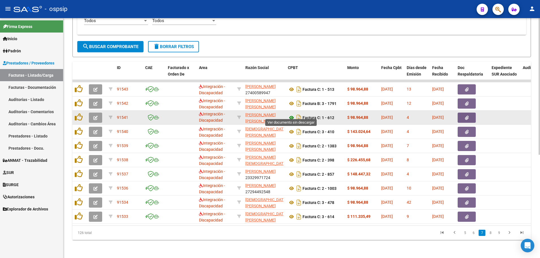
click at [291, 114] on icon at bounding box center [291, 117] width 7 height 7
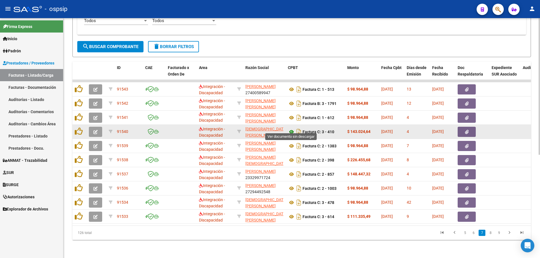
click at [290, 128] on icon at bounding box center [291, 131] width 7 height 7
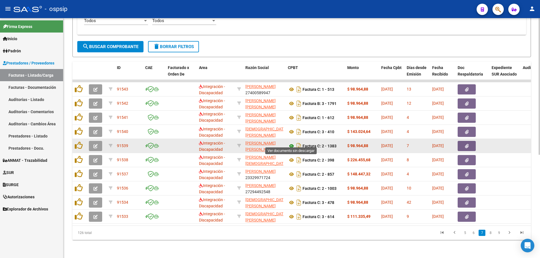
click at [291, 143] on icon at bounding box center [291, 146] width 7 height 7
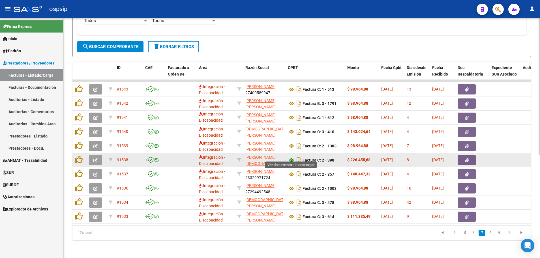
click at [290, 157] on icon at bounding box center [291, 160] width 7 height 7
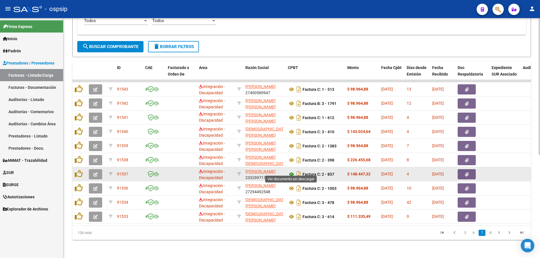
click at [290, 171] on icon at bounding box center [291, 174] width 7 height 7
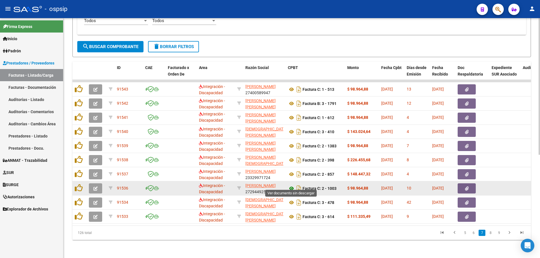
click at [291, 185] on icon at bounding box center [291, 188] width 7 height 7
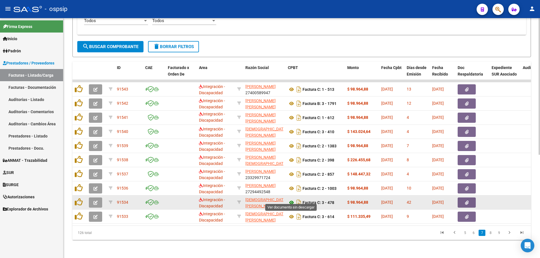
click at [293, 199] on icon at bounding box center [291, 202] width 7 height 7
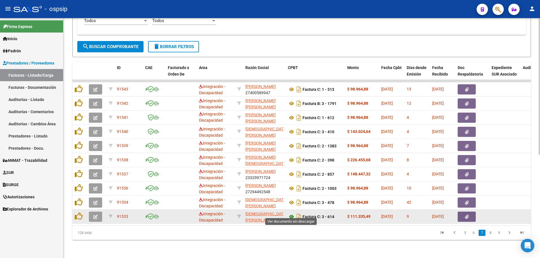
click at [291, 213] on icon at bounding box center [291, 216] width 7 height 7
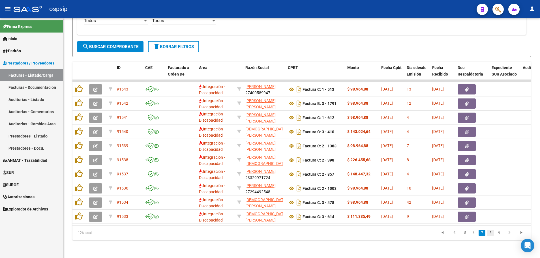
click at [491, 232] on link "8" at bounding box center [490, 233] width 7 height 6
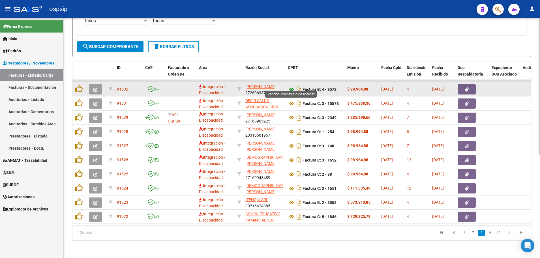
click at [290, 86] on icon at bounding box center [291, 89] width 7 height 7
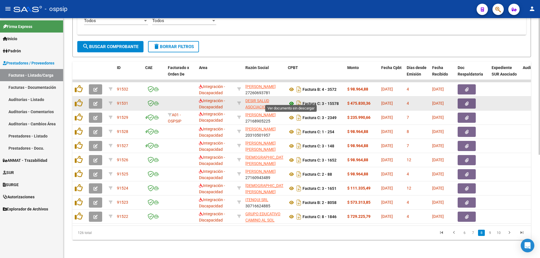
click at [292, 100] on icon at bounding box center [291, 103] width 7 height 7
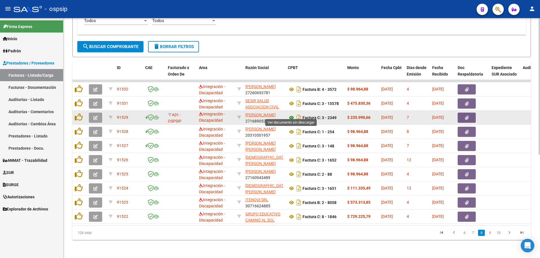
click at [290, 114] on icon at bounding box center [291, 117] width 7 height 7
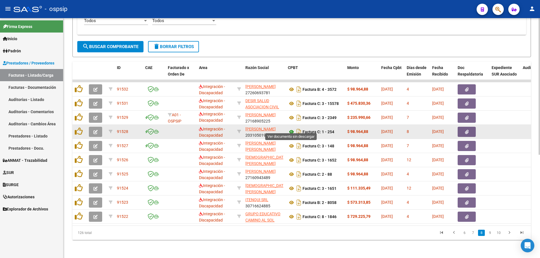
click at [291, 128] on icon at bounding box center [291, 131] width 7 height 7
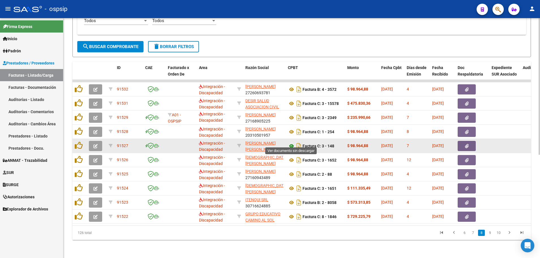
click at [291, 143] on icon at bounding box center [291, 146] width 7 height 7
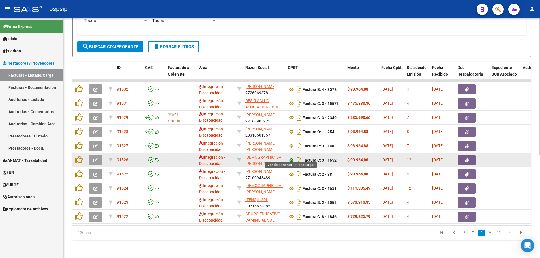
click at [290, 157] on icon at bounding box center [291, 160] width 7 height 7
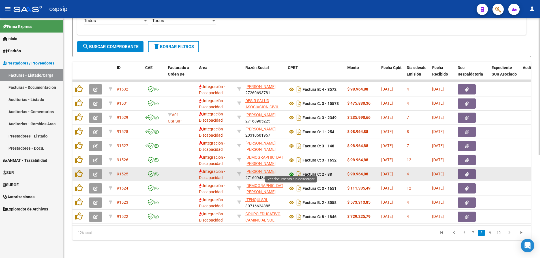
click at [292, 171] on icon at bounding box center [291, 174] width 7 height 7
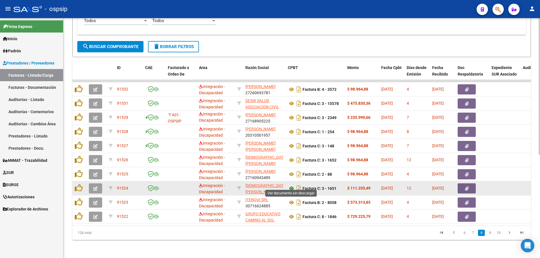
click at [291, 185] on icon at bounding box center [291, 188] width 7 height 7
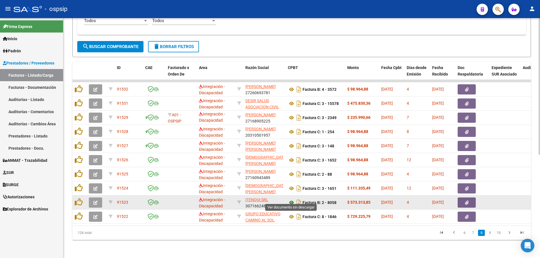
click at [292, 199] on icon at bounding box center [291, 202] width 7 height 7
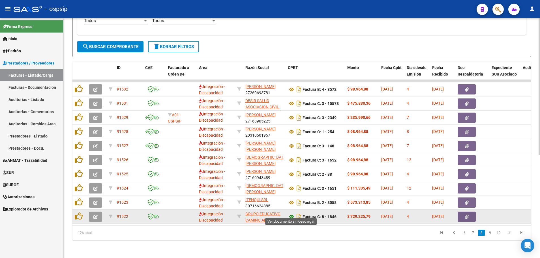
click at [292, 213] on icon at bounding box center [291, 216] width 7 height 7
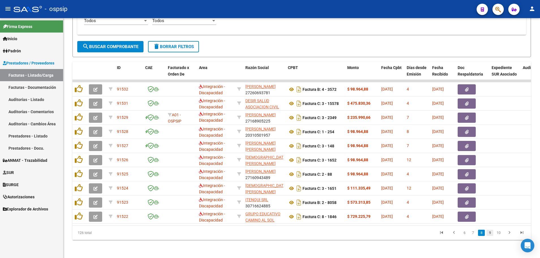
click at [489, 233] on link "9" at bounding box center [489, 233] width 7 height 6
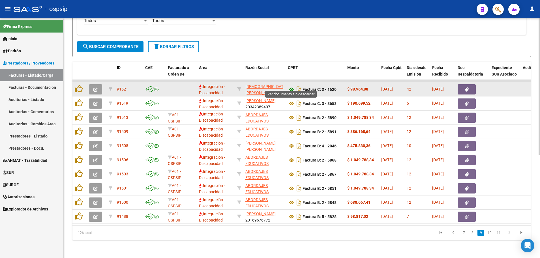
click at [291, 86] on icon at bounding box center [291, 89] width 7 height 7
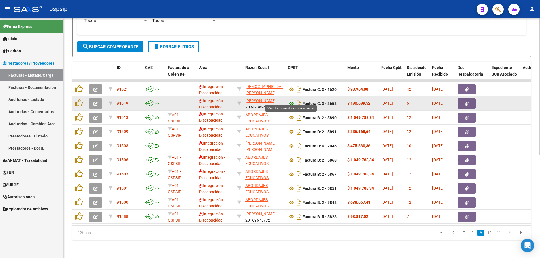
click at [291, 100] on icon at bounding box center [291, 103] width 7 height 7
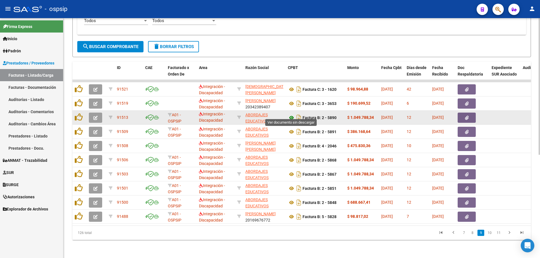
click at [292, 114] on icon at bounding box center [291, 117] width 7 height 7
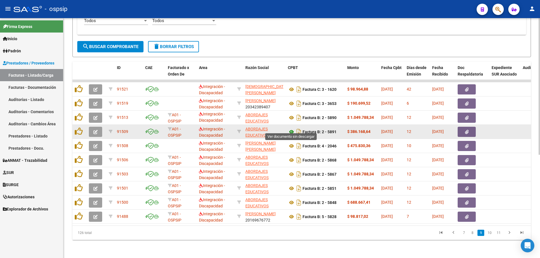
click at [291, 128] on icon at bounding box center [291, 131] width 7 height 7
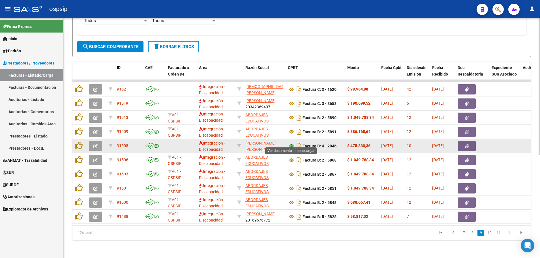
click at [288, 143] on icon at bounding box center [291, 146] width 7 height 7
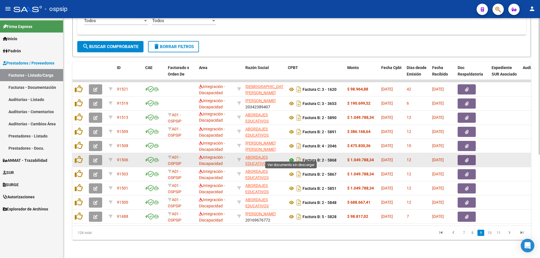
click at [290, 157] on icon at bounding box center [291, 160] width 7 height 7
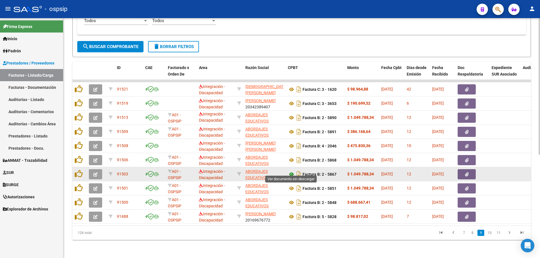
click at [290, 171] on icon at bounding box center [291, 174] width 7 height 7
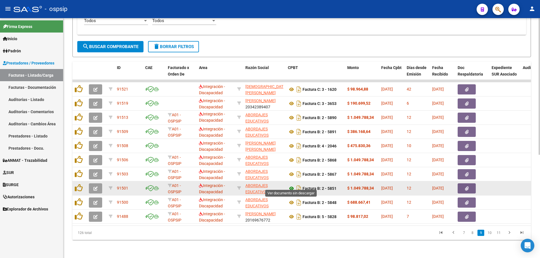
click at [290, 185] on icon at bounding box center [291, 188] width 7 height 7
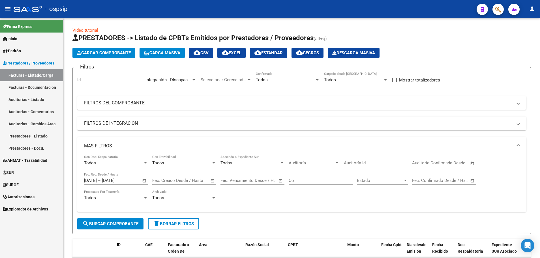
scroll to position [1, 0]
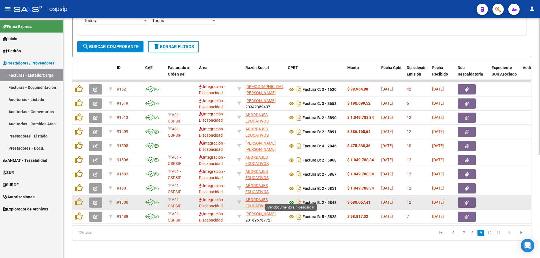
click at [291, 199] on icon at bounding box center [291, 202] width 7 height 7
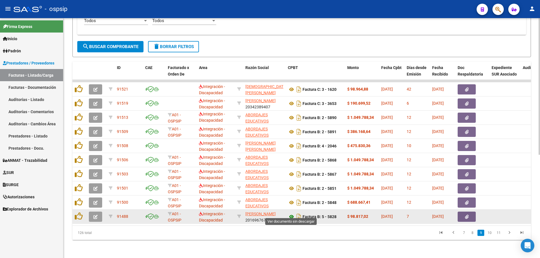
click at [289, 214] on icon at bounding box center [291, 216] width 7 height 7
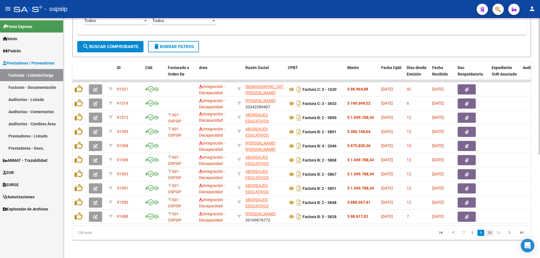
click at [492, 235] on link "10" at bounding box center [489, 233] width 7 height 6
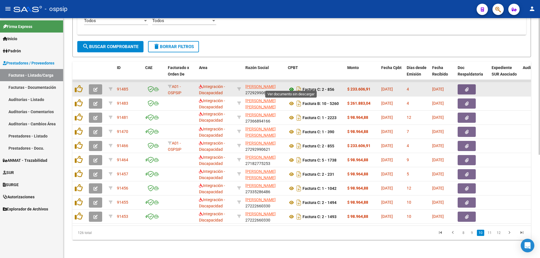
click at [289, 86] on icon at bounding box center [291, 89] width 7 height 7
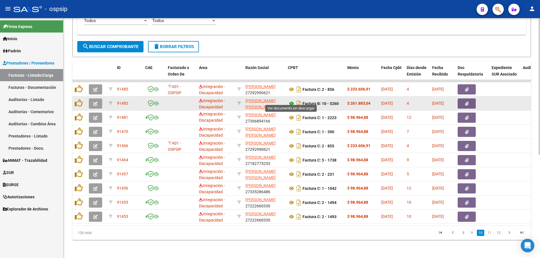
click at [290, 100] on icon at bounding box center [291, 103] width 7 height 7
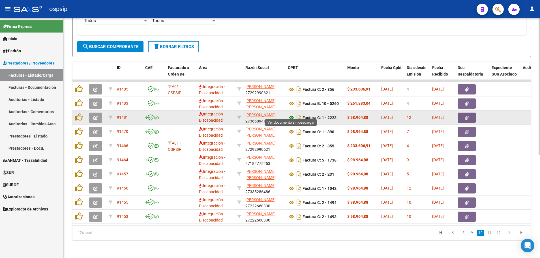
click at [291, 114] on icon at bounding box center [291, 117] width 7 height 7
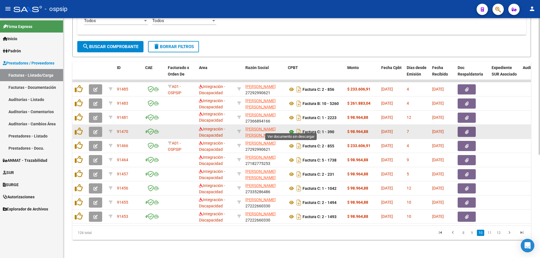
click at [291, 128] on icon at bounding box center [291, 131] width 7 height 7
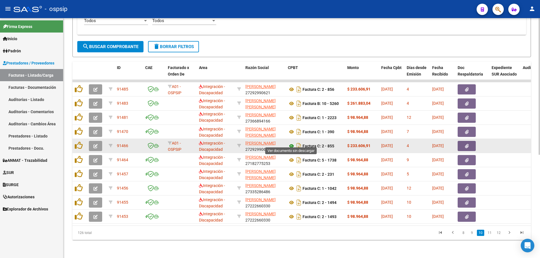
click at [290, 143] on icon at bounding box center [291, 146] width 7 height 7
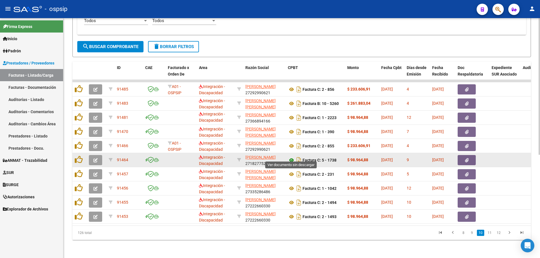
click at [290, 157] on icon at bounding box center [291, 160] width 7 height 7
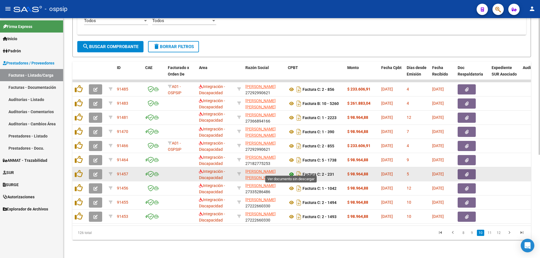
click at [290, 171] on icon at bounding box center [291, 174] width 7 height 7
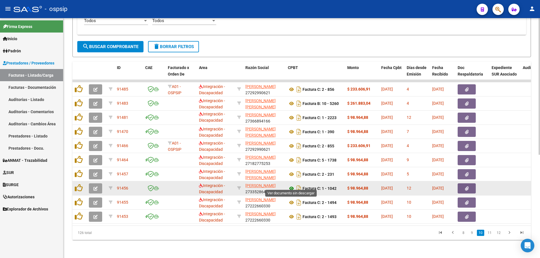
click at [290, 185] on icon at bounding box center [291, 188] width 7 height 7
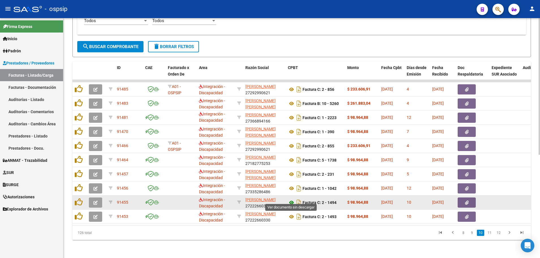
click at [291, 199] on icon at bounding box center [291, 202] width 7 height 7
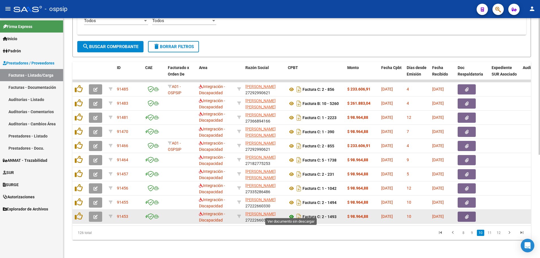
click at [290, 213] on icon at bounding box center [291, 216] width 7 height 7
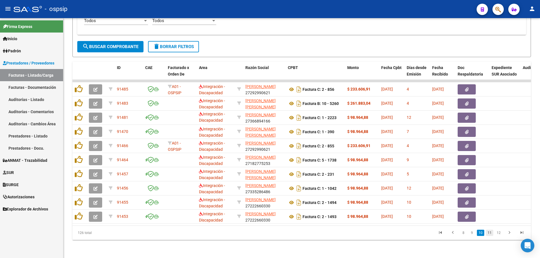
click at [490, 233] on link "11" at bounding box center [489, 233] width 7 height 6
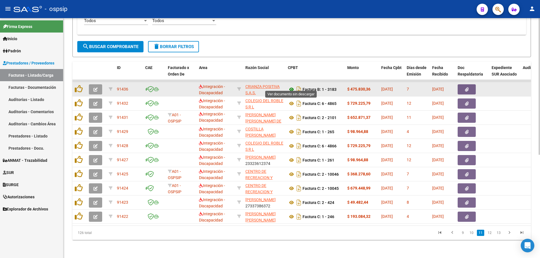
click at [290, 86] on icon at bounding box center [291, 89] width 7 height 7
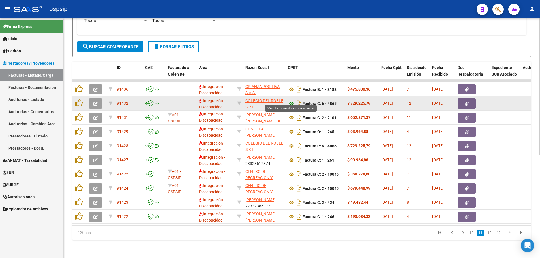
click at [292, 100] on icon at bounding box center [291, 103] width 7 height 7
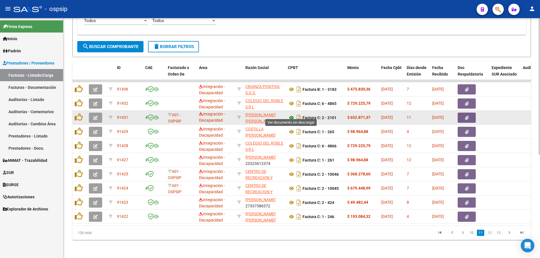
click at [290, 114] on icon at bounding box center [291, 117] width 7 height 7
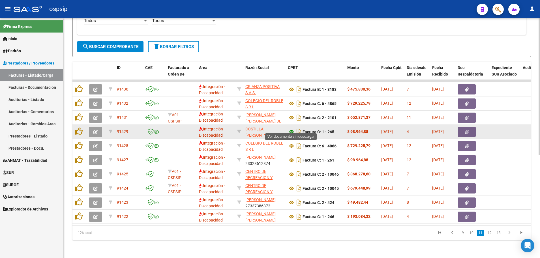
click at [289, 128] on icon at bounding box center [291, 131] width 7 height 7
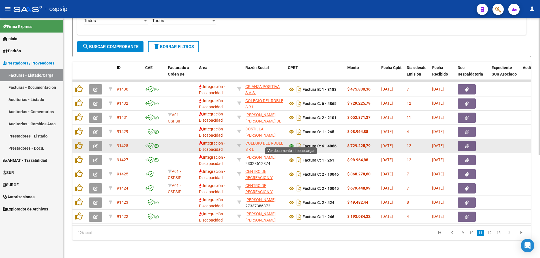
click at [290, 143] on icon at bounding box center [291, 146] width 7 height 7
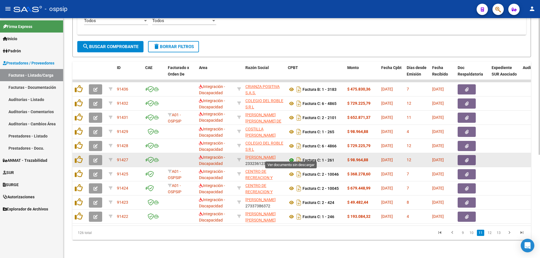
click at [290, 157] on icon at bounding box center [291, 160] width 7 height 7
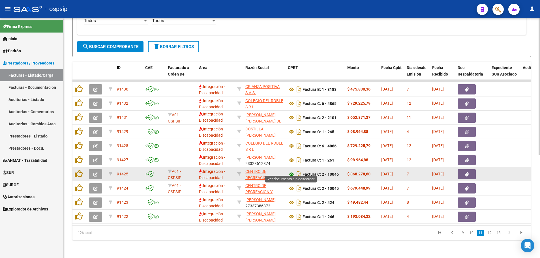
click at [290, 171] on icon at bounding box center [291, 174] width 7 height 7
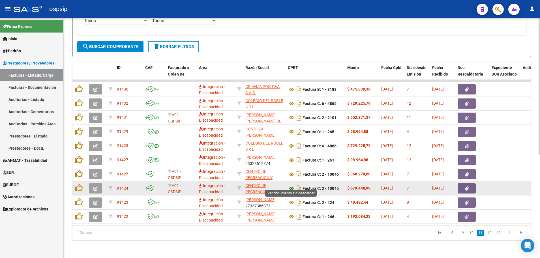
click at [290, 185] on icon at bounding box center [291, 188] width 7 height 7
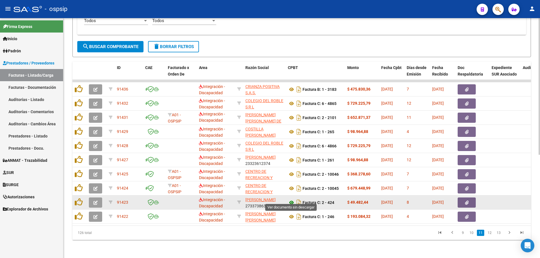
click at [292, 199] on icon at bounding box center [291, 202] width 7 height 7
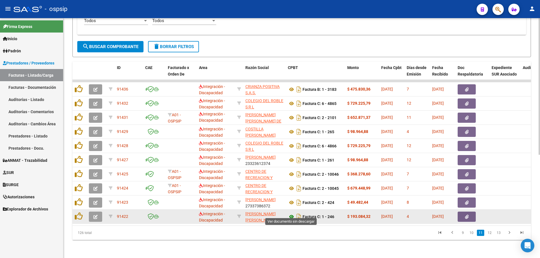
click at [291, 213] on icon at bounding box center [291, 216] width 7 height 7
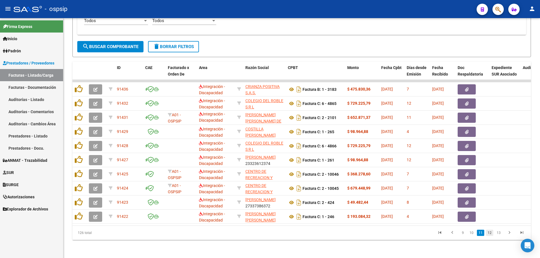
click at [489, 233] on link "12" at bounding box center [489, 233] width 7 height 6
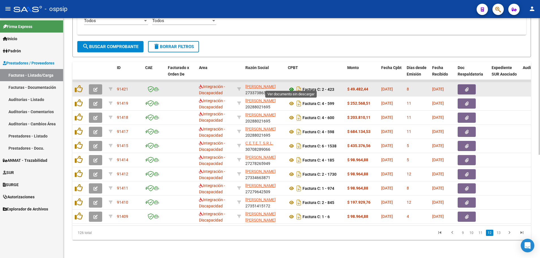
click at [292, 86] on icon at bounding box center [291, 89] width 7 height 7
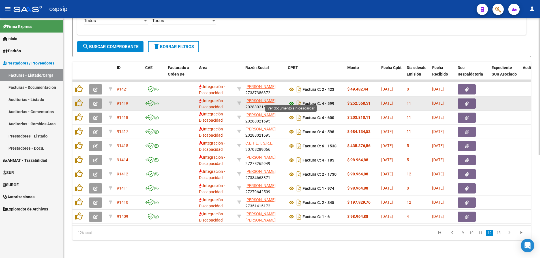
click at [291, 100] on icon at bounding box center [291, 103] width 7 height 7
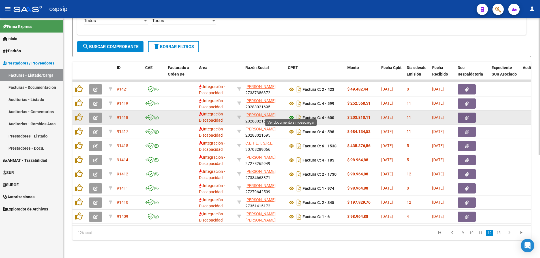
click at [290, 114] on icon at bounding box center [291, 117] width 7 height 7
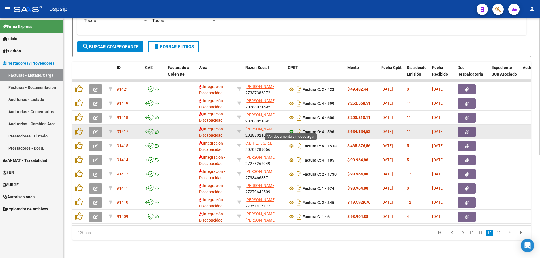
click at [291, 128] on icon at bounding box center [291, 131] width 7 height 7
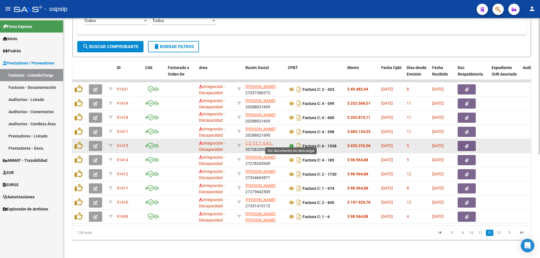
click at [290, 143] on icon at bounding box center [291, 146] width 7 height 7
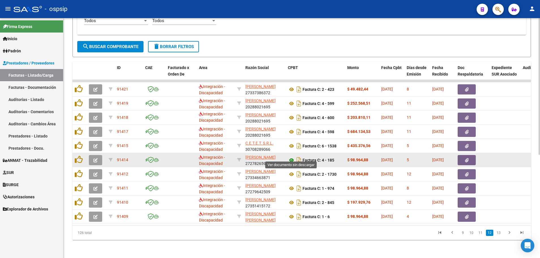
click at [291, 157] on icon at bounding box center [291, 160] width 7 height 7
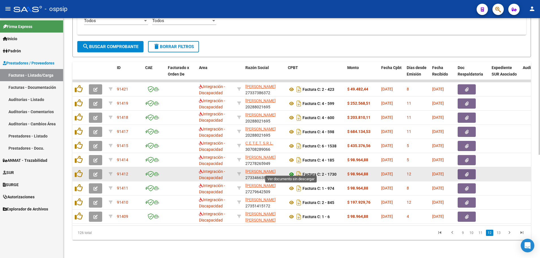
click at [292, 171] on icon at bounding box center [291, 174] width 7 height 7
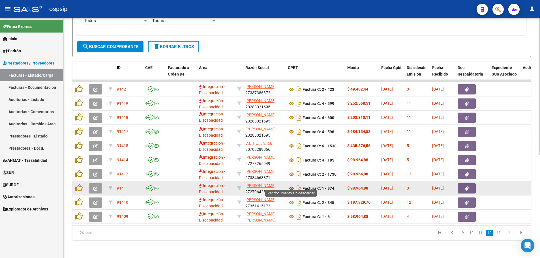
click at [290, 185] on icon at bounding box center [291, 188] width 7 height 7
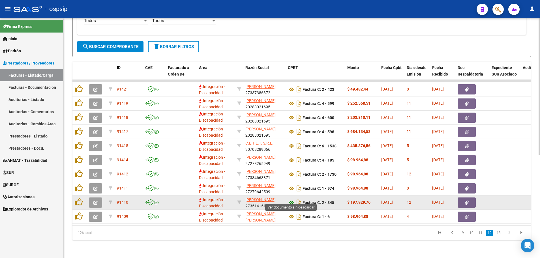
click at [292, 199] on icon at bounding box center [291, 202] width 7 height 7
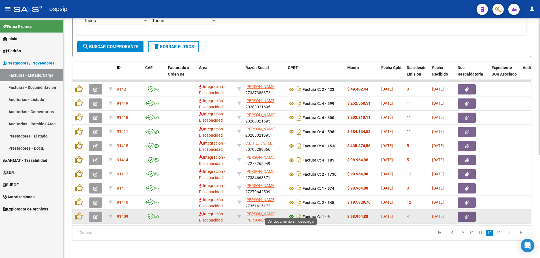
click at [291, 213] on icon at bounding box center [291, 216] width 7 height 7
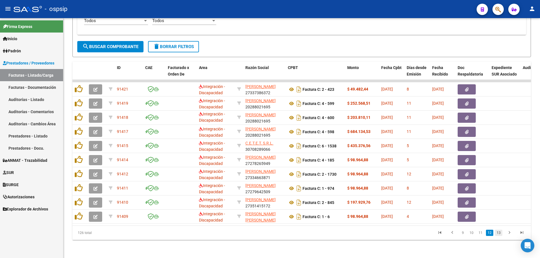
click at [498, 233] on link "13" at bounding box center [498, 233] width 7 height 6
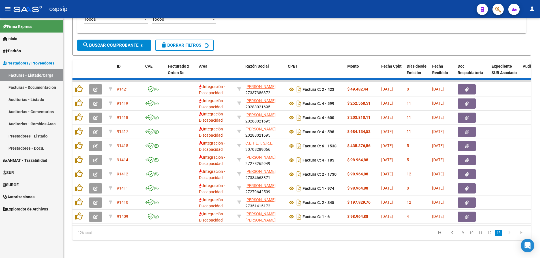
scroll to position [125, 0]
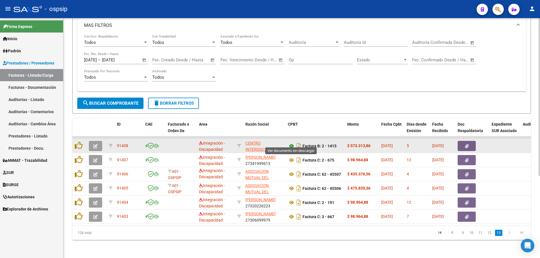
click at [290, 143] on icon at bounding box center [291, 146] width 7 height 7
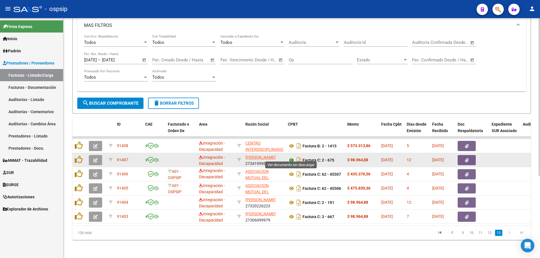
click at [290, 157] on icon at bounding box center [291, 160] width 7 height 7
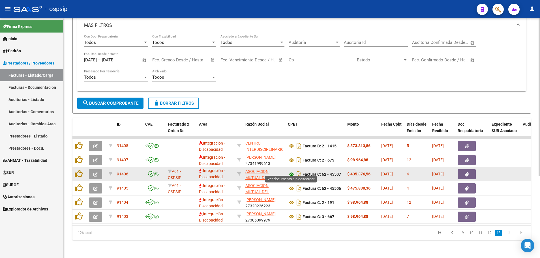
click at [290, 171] on icon at bounding box center [291, 174] width 7 height 7
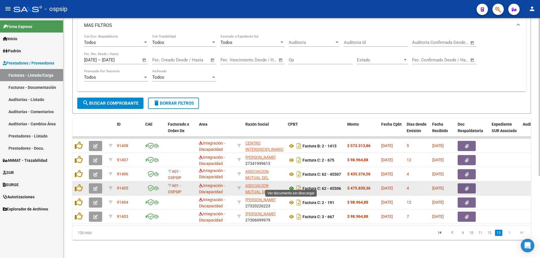
click at [291, 185] on icon at bounding box center [291, 188] width 7 height 7
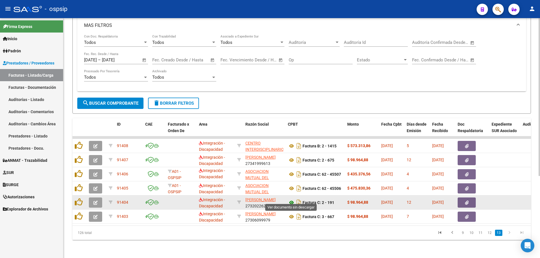
click at [292, 199] on icon at bounding box center [291, 202] width 7 height 7
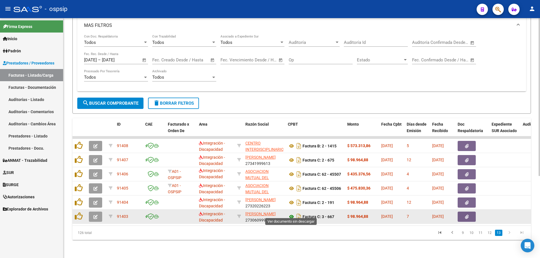
click at [291, 213] on icon at bounding box center [291, 216] width 7 height 7
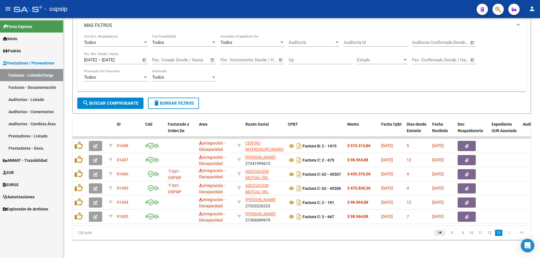
click at [441, 232] on icon "go to first page" at bounding box center [439, 233] width 7 height 7
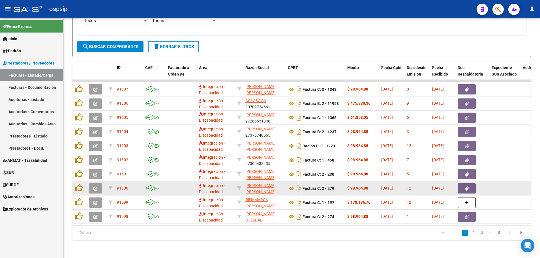
scroll to position [181, 0]
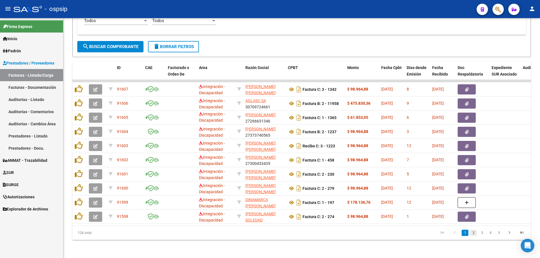
click at [473, 233] on link "2" at bounding box center [473, 233] width 7 height 6
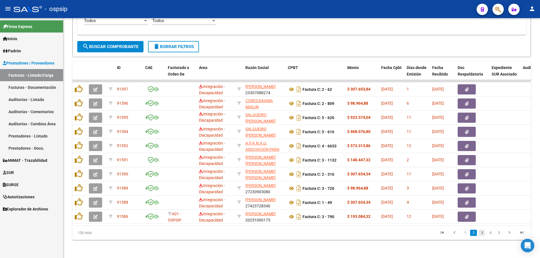
click at [481, 234] on link "3" at bounding box center [481, 233] width 7 height 6
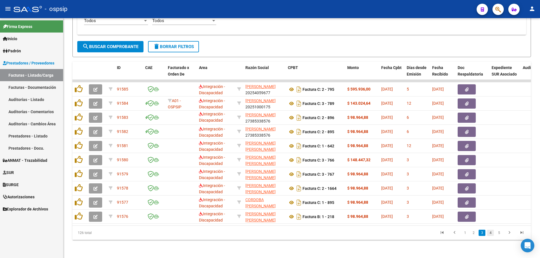
click at [493, 233] on link "4" at bounding box center [490, 233] width 7 height 6
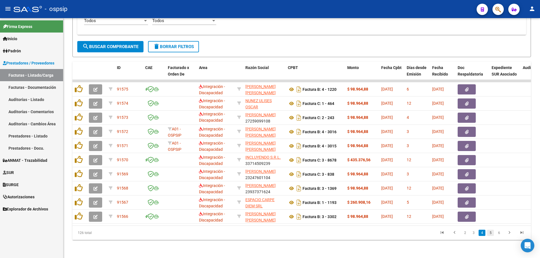
click at [489, 234] on link "5" at bounding box center [490, 233] width 7 height 6
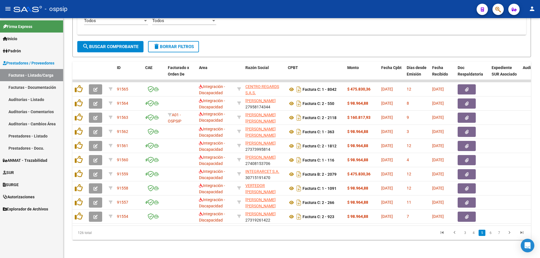
click at [489, 234] on link "6" at bounding box center [490, 233] width 7 height 6
click at [490, 232] on link "7" at bounding box center [490, 233] width 7 height 6
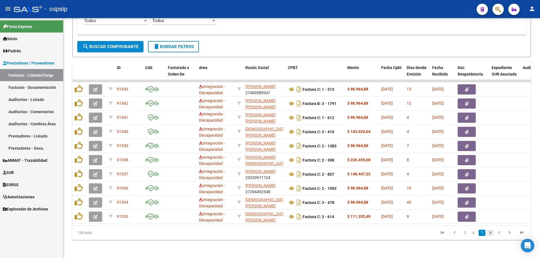
click at [490, 232] on link "8" at bounding box center [490, 233] width 7 height 6
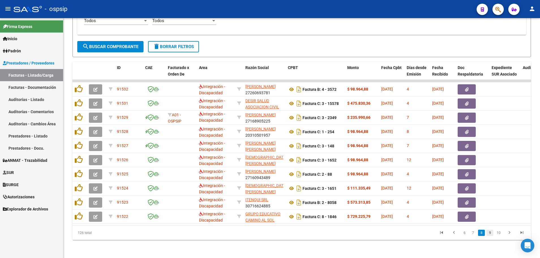
click at [490, 231] on link "9" at bounding box center [489, 233] width 7 height 6
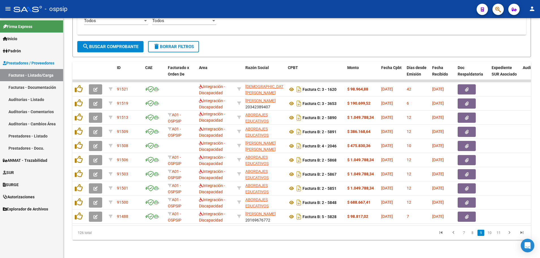
click at [489, 231] on link "10" at bounding box center [489, 233] width 7 height 6
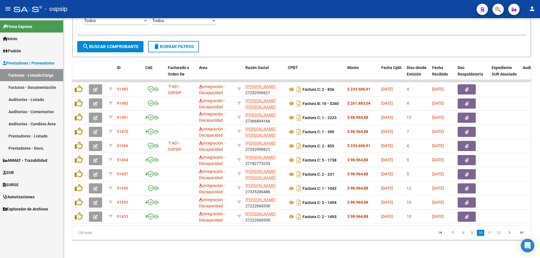
click at [489, 231] on link "11" at bounding box center [489, 233] width 7 height 6
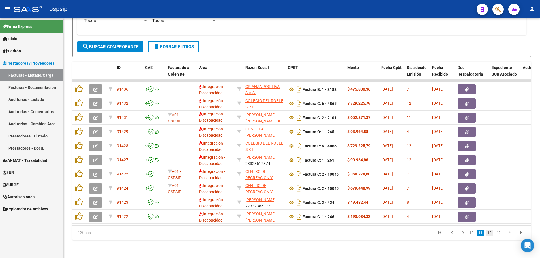
click at [490, 231] on link "12" at bounding box center [489, 233] width 7 height 6
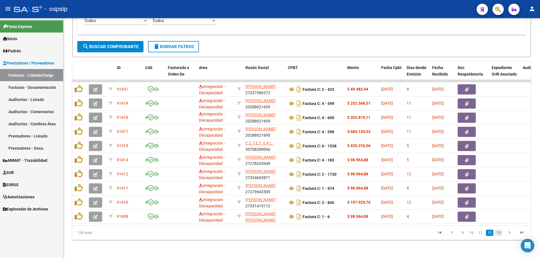
click at [500, 232] on link "13" at bounding box center [498, 233] width 7 height 6
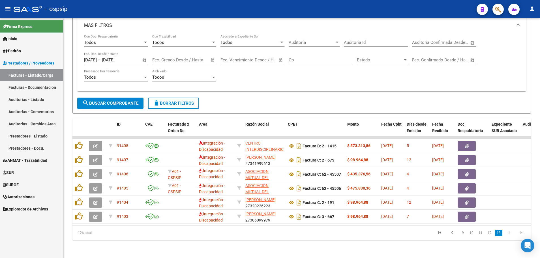
scroll to position [125, 0]
